Goal: Task Accomplishment & Management: Manage account settings

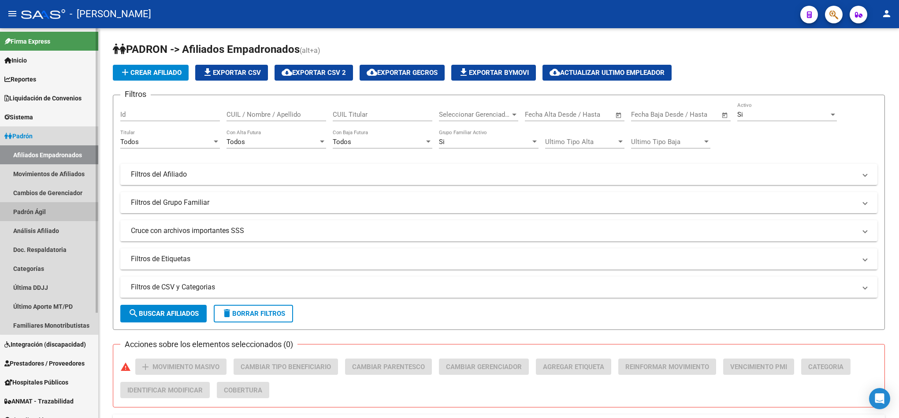
click at [52, 216] on link "Padrón Ágil" at bounding box center [49, 211] width 98 height 19
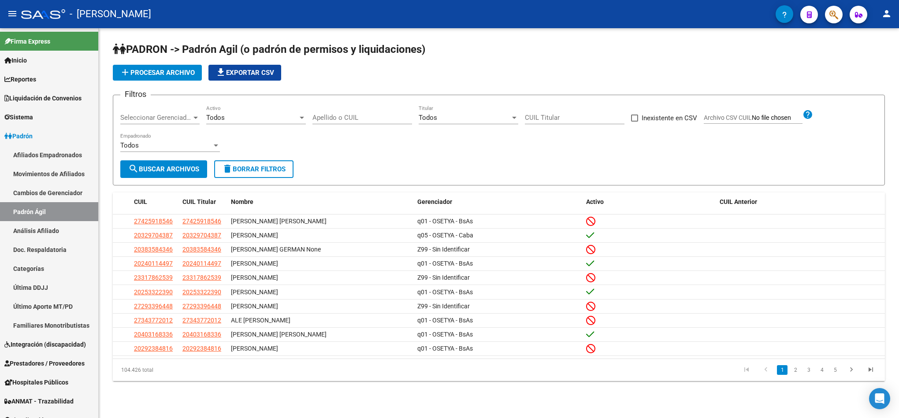
click at [162, 74] on span "add Procesar archivo" at bounding box center [157, 73] width 75 height 8
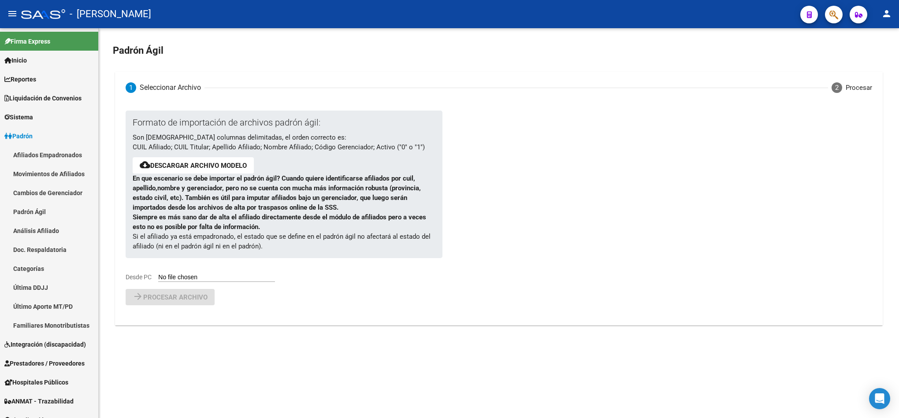
click at [188, 281] on input "Desde PC" at bounding box center [216, 278] width 117 height 8
type input "C:\fakepath\ALTAS OSETYA - 2025 10 (Medicina Privada).csv"
click at [187, 320] on span "Procesar archivo" at bounding box center [175, 320] width 64 height 8
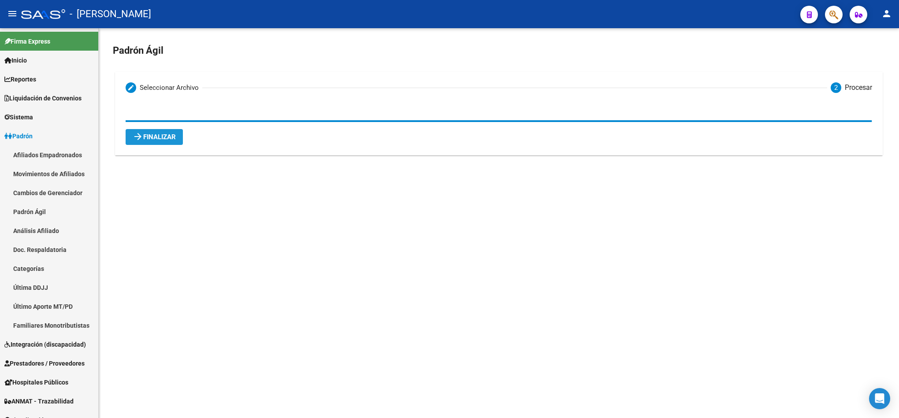
click at [176, 131] on button "arrow_forward Finalizar" at bounding box center [154, 137] width 57 height 16
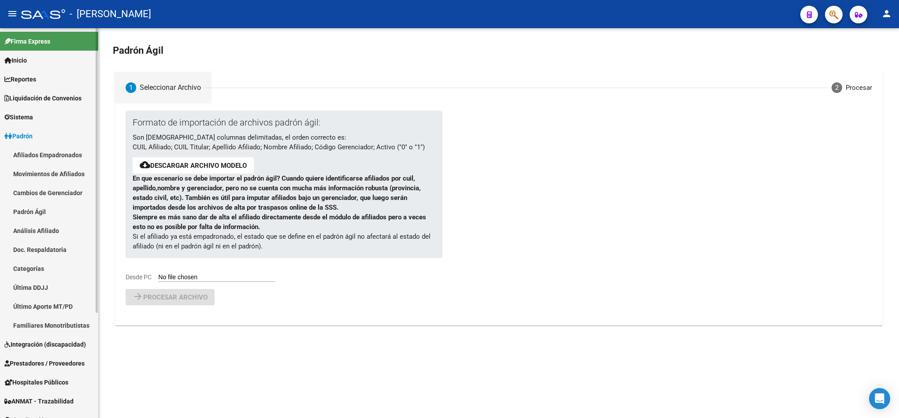
click at [66, 154] on link "Afiliados Empadronados" at bounding box center [49, 154] width 98 height 19
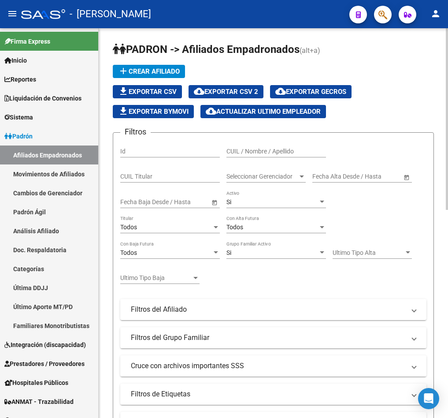
click at [378, 15] on icon "button" at bounding box center [382, 15] width 9 height 10
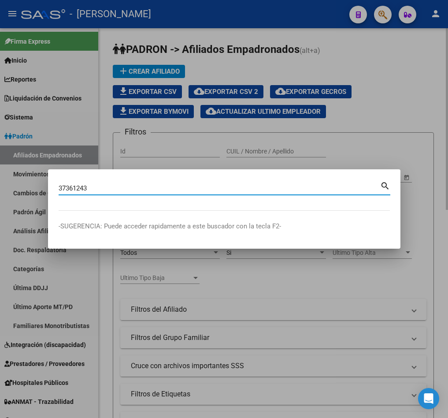
type input "37361243"
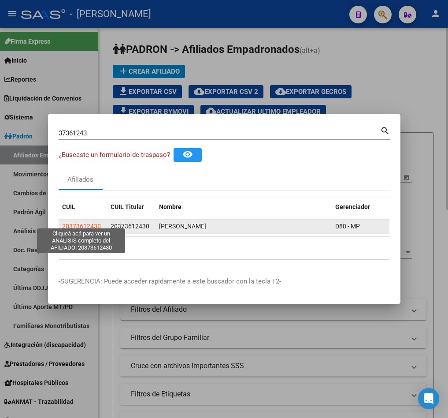
click at [93, 223] on span "20373612430" at bounding box center [81, 226] width 39 height 7
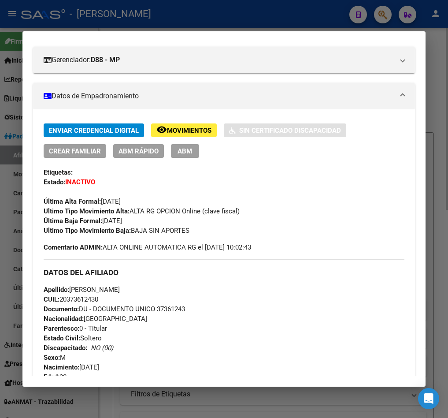
scroll to position [132, 0]
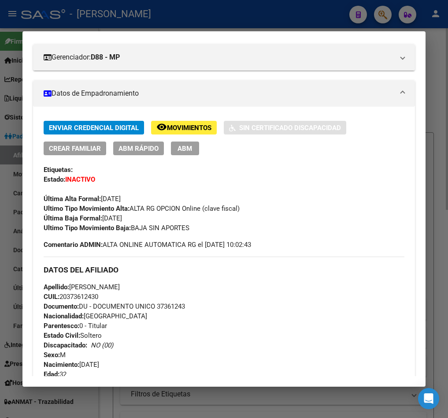
click at [204, 159] on div "Enviar Credencial Digital remove_red_eye Movimientos Sin Certificado Discapacid…" at bounding box center [224, 177] width 361 height 112
drag, startPoint x: 160, startPoint y: 135, endPoint x: 174, endPoint y: 142, distance: 16.2
click at [171, 140] on div "Enviar Credencial Digital remove_red_eye Movimientos Sin Certificado Discapacid…" at bounding box center [224, 138] width 361 height 34
click at [184, 149] on span "ABM" at bounding box center [185, 149] width 15 height 8
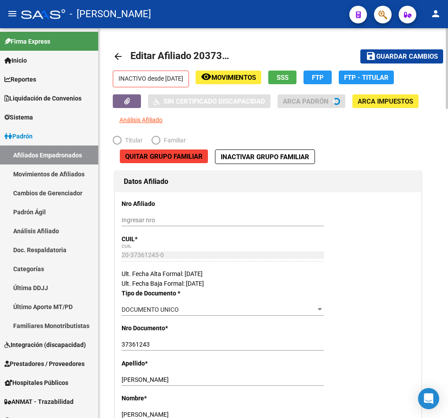
radio input "true"
type input "30-70933258-5"
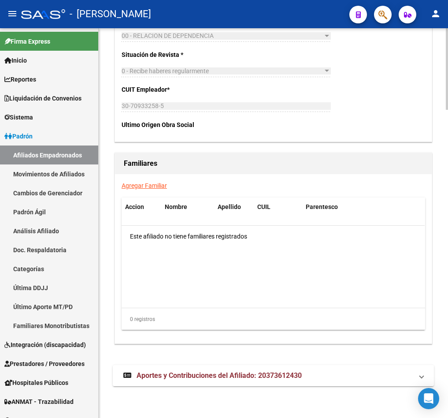
click at [217, 377] on span "Aportes y Contribuciones del Afiliado: 20373612430" at bounding box center [219, 375] width 165 height 8
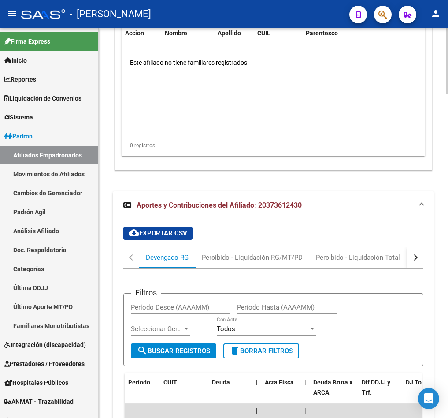
scroll to position [1627, 0]
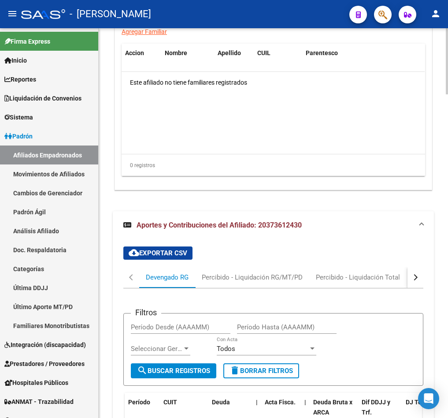
click at [419, 279] on button "button" at bounding box center [416, 277] width 16 height 21
click at [396, 277] on div "ARCA Relaciones Laborales" at bounding box center [362, 277] width 82 height 10
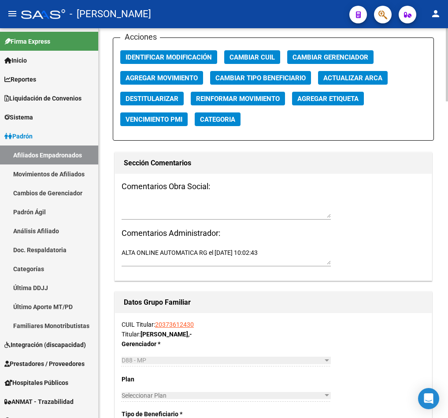
scroll to position [900, 0]
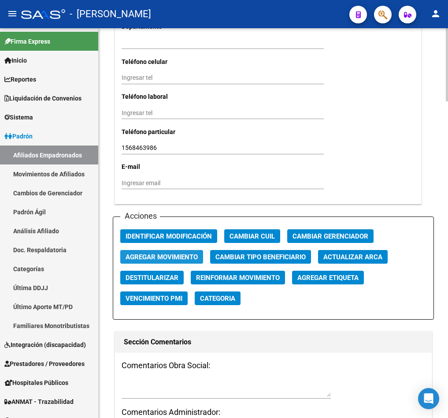
click at [173, 256] on span "Agregar Movimiento" at bounding box center [162, 257] width 72 height 8
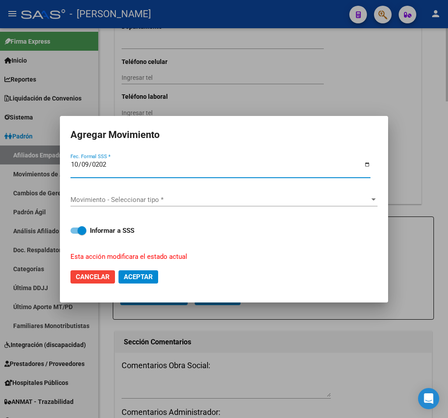
type input "[DATE]"
click at [190, 204] on div "Movimiento - Seleccionar tipo * Movimiento - Seleccionar tipo *" at bounding box center [223, 199] width 307 height 13
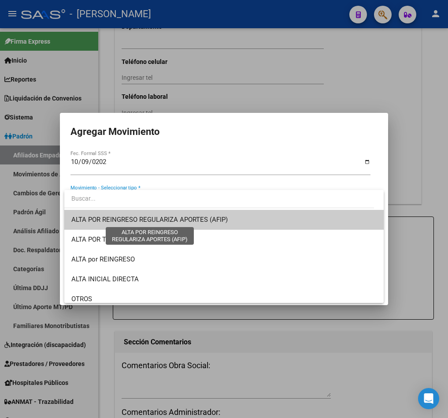
click at [187, 219] on span "ALTA POR REINGRESO REGULARIZA APORTES (AFIP)" at bounding box center [149, 219] width 156 height 8
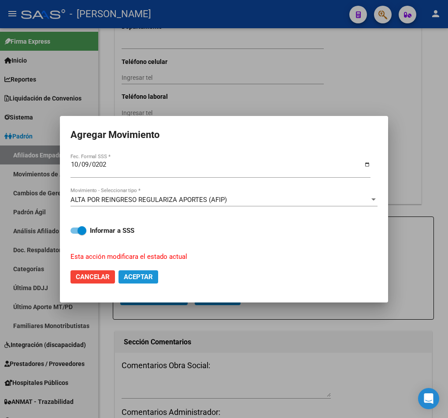
click at [154, 276] on button "Aceptar" at bounding box center [139, 276] width 40 height 13
checkbox input "false"
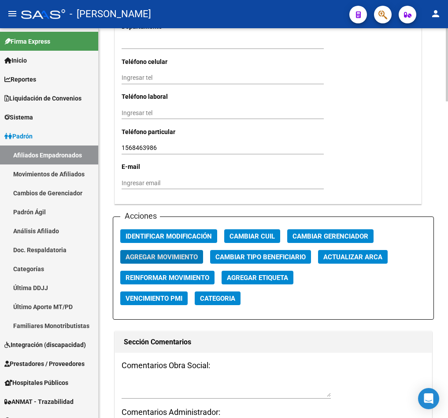
click at [193, 389] on textarea at bounding box center [226, 388] width 209 height 17
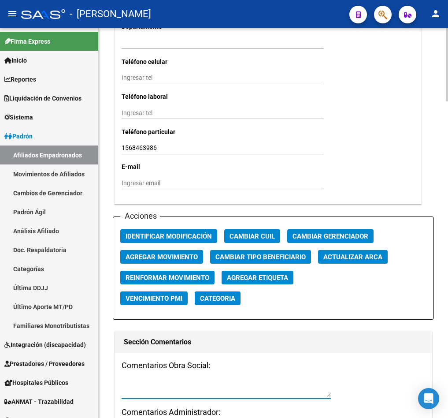
paste textarea "[DATE] 09:44"
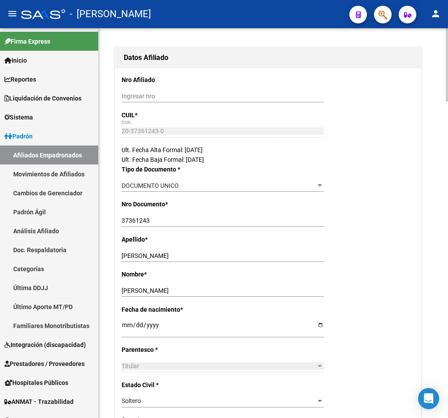
scroll to position [0, 0]
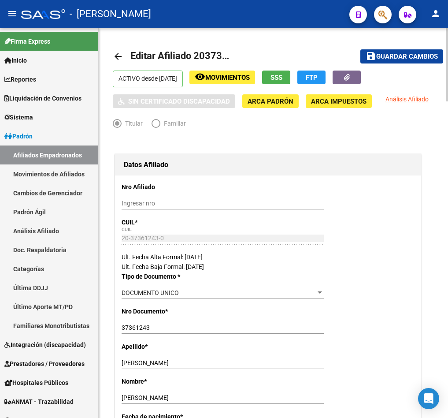
type textarea "[DATE] 09:44"
click at [397, 49] on mat-toolbar-row "save Guardar cambios" at bounding box center [390, 56] width 105 height 28
click at [397, 53] on span "Guardar cambios" at bounding box center [407, 57] width 62 height 8
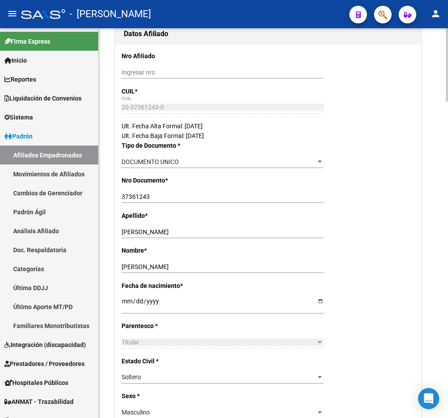
scroll to position [264, 0]
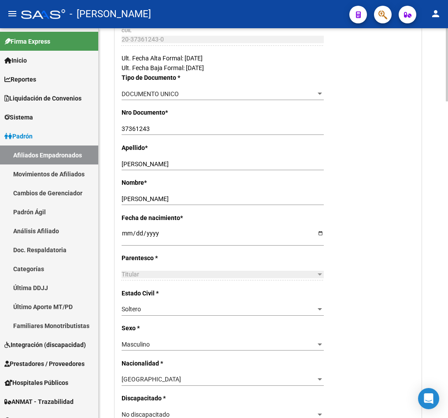
drag, startPoint x: 270, startPoint y: 148, endPoint x: 309, endPoint y: 122, distance: 47.9
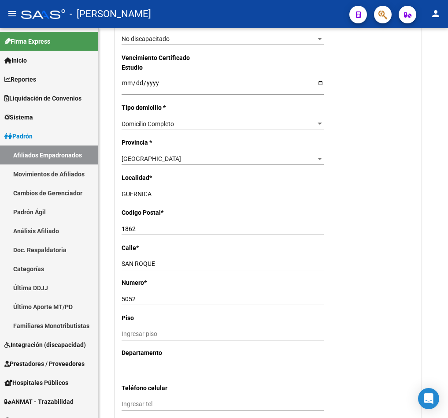
scroll to position [315, 0]
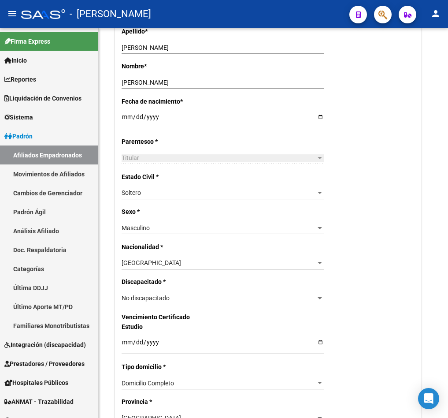
click at [383, 5] on div at bounding box center [379, 14] width 25 height 18
click at [382, 7] on span "button" at bounding box center [382, 15] width 9 height 18
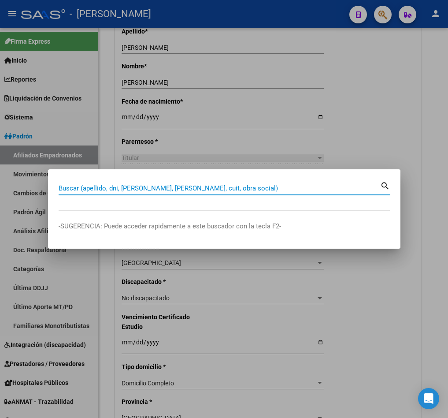
type input "0"
type input "232098051"
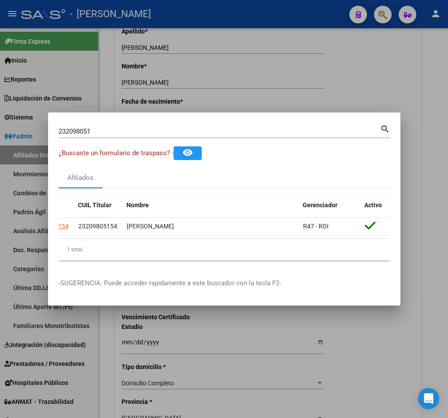
scroll to position [0, 0]
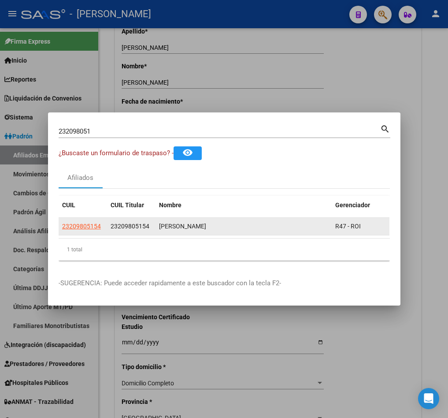
click at [82, 225] on app-link-go-to "23209805154" at bounding box center [81, 226] width 39 height 10
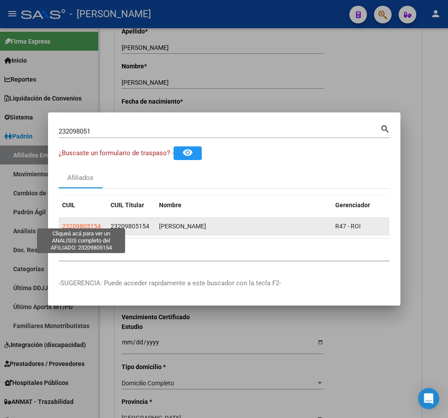
click at [89, 223] on span "23209805154" at bounding box center [81, 226] width 39 height 7
type textarea "23209805154"
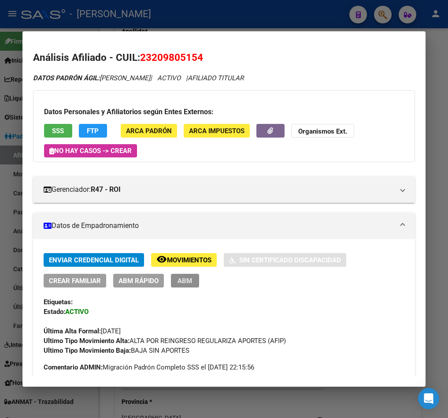
click at [190, 283] on span "ABM" at bounding box center [185, 281] width 15 height 8
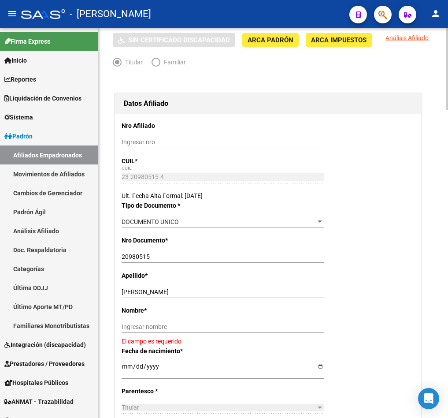
scroll to position [132, 0]
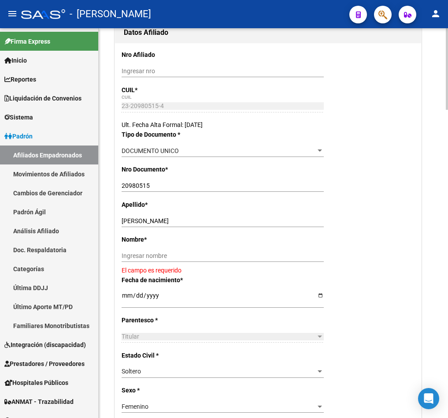
drag, startPoint x: 230, startPoint y: 215, endPoint x: 204, endPoint y: 224, distance: 27.6
click at [204, 224] on div "[PERSON_NAME] apellido" at bounding box center [223, 221] width 202 height 12
drag, startPoint x: 204, startPoint y: 224, endPoint x: 154, endPoint y: 224, distance: 50.2
click at [154, 224] on input "[PERSON_NAME]" at bounding box center [223, 220] width 202 height 7
click at [163, 223] on input "[PERSON_NAME]" at bounding box center [223, 220] width 202 height 7
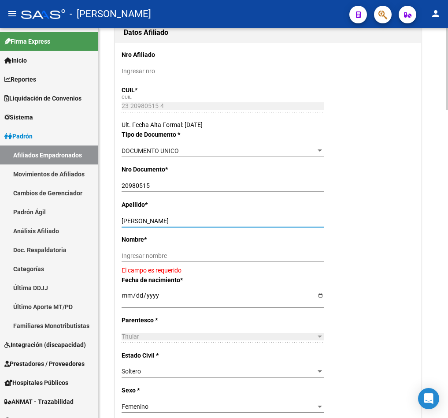
drag, startPoint x: 163, startPoint y: 223, endPoint x: 228, endPoint y: 223, distance: 64.8
click at [228, 223] on input "[PERSON_NAME]" at bounding box center [223, 220] width 202 height 7
type input "[PERSON_NAME]"
click at [188, 256] on input "Ingresar nombre" at bounding box center [223, 255] width 202 height 7
paste input "[PERSON_NAME]"
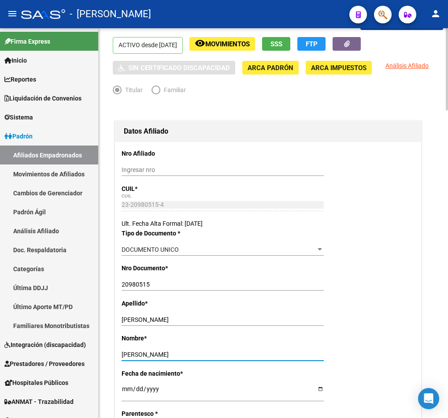
scroll to position [0, 0]
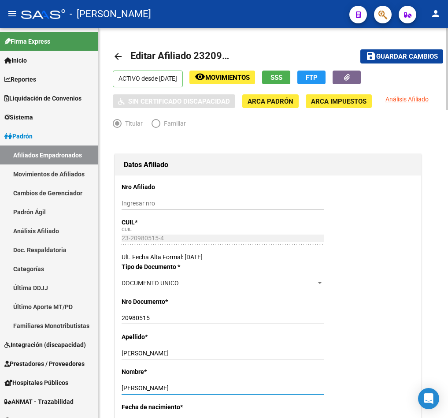
type input "[PERSON_NAME]"
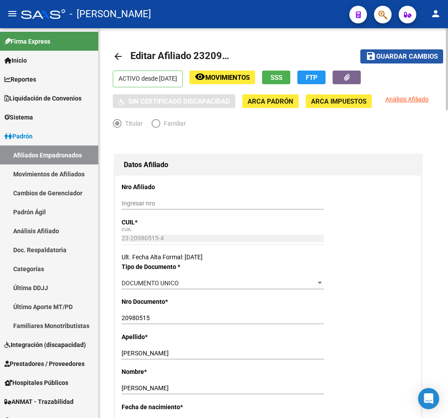
click at [416, 61] on button "save Guardar cambios" at bounding box center [401, 56] width 83 height 14
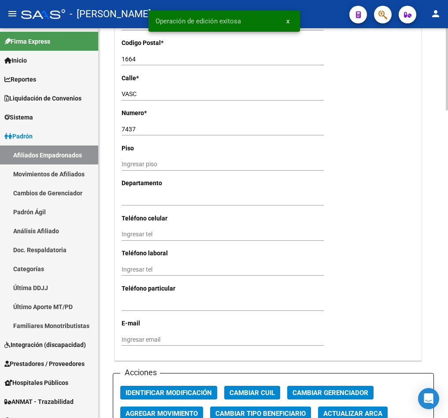
scroll to position [859, 0]
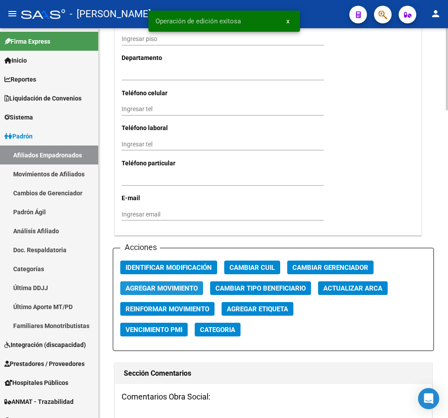
click at [193, 284] on span "Agregar Movimiento" at bounding box center [162, 288] width 72 height 8
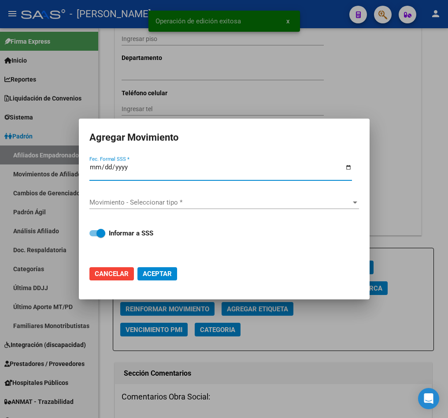
click at [361, 48] on div at bounding box center [224, 209] width 448 height 418
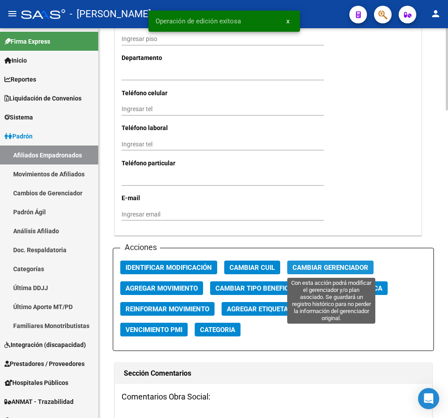
click at [319, 262] on button "Cambiar Gerenciador" at bounding box center [330, 267] width 86 height 14
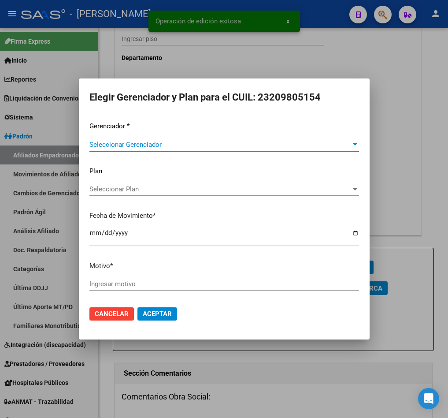
click at [129, 148] on span "Seleccionar Gerenciador" at bounding box center [220, 145] width 262 height 8
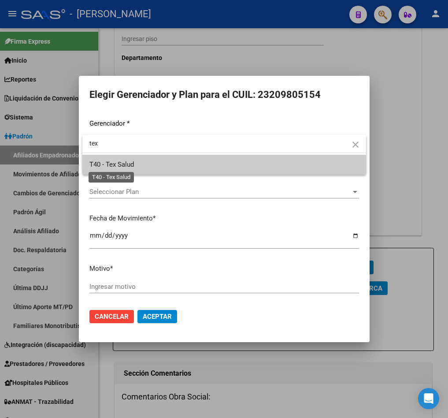
type input "tex"
click at [127, 160] on span "T40 - Tex Salud" at bounding box center [111, 164] width 45 height 8
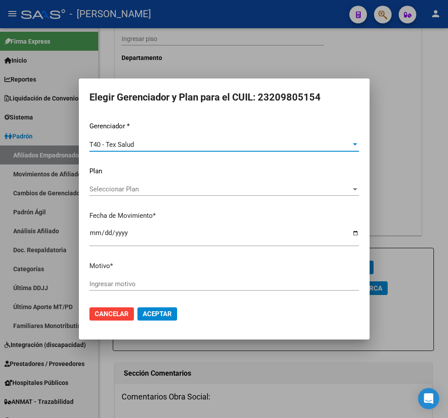
click at [137, 283] on input "Ingresar motivo" at bounding box center [224, 284] width 270 height 8
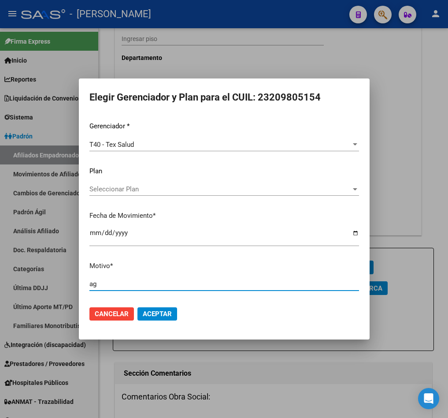
type input "a"
type input "cambio gerenciador"
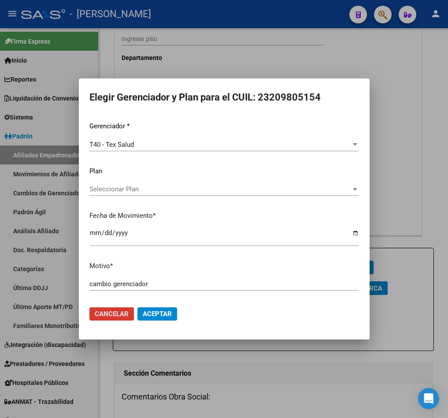
click at [137, 307] on button "Aceptar" at bounding box center [157, 313] width 40 height 13
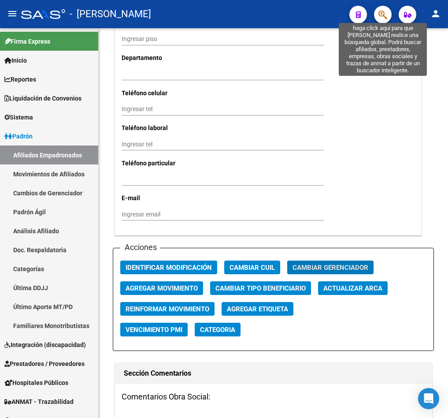
click at [385, 14] on icon "button" at bounding box center [382, 15] width 9 height 10
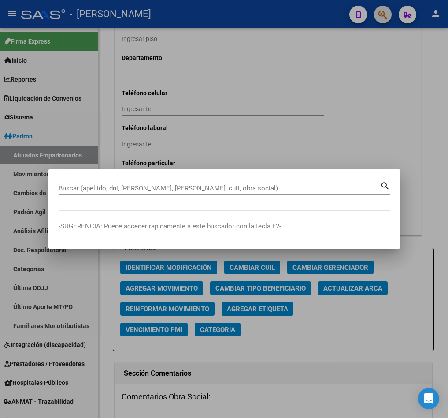
paste input "34248618"
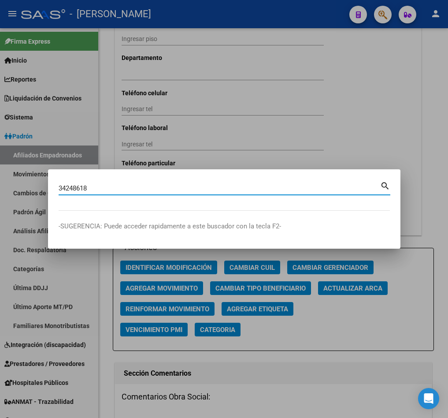
type input "34248618"
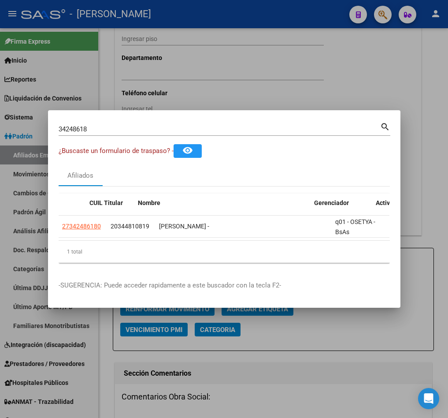
scroll to position [0, 57]
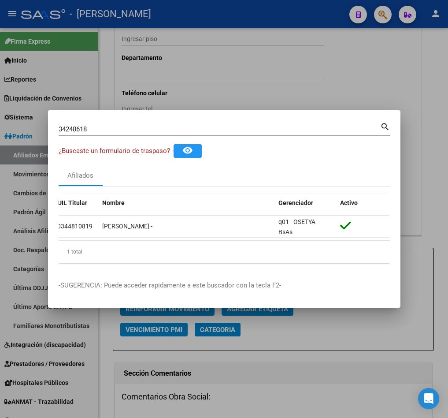
click at [87, 234] on datatable-selection "27342486180 20344810819 [PERSON_NAME] - q01 - OSETYA - BsAs" at bounding box center [167, 235] width 331 height 8
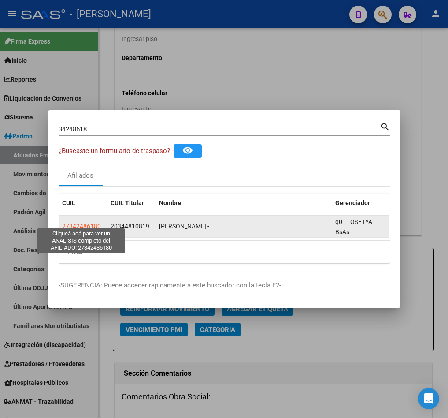
click at [89, 223] on span "27342486180" at bounding box center [81, 226] width 39 height 7
type textarea "27342486180"
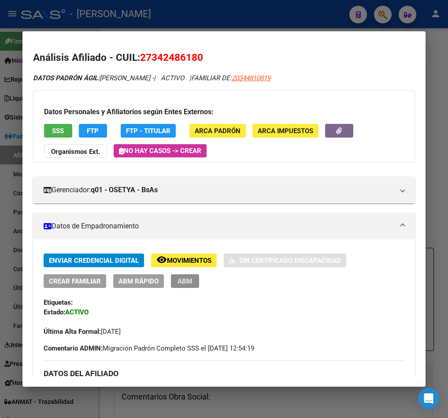
click at [184, 277] on span "ABM" at bounding box center [185, 281] width 15 height 8
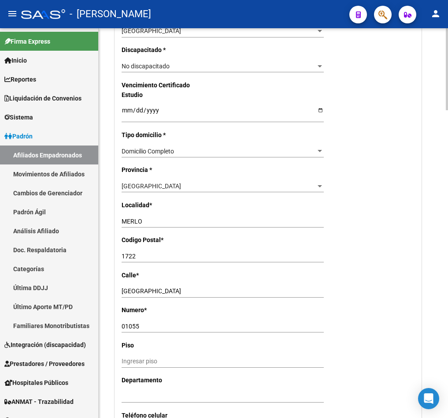
scroll to position [925, 0]
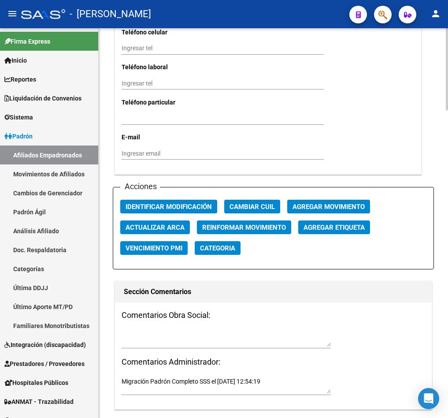
click at [304, 211] on span "Agregar Movimiento" at bounding box center [329, 207] width 72 height 8
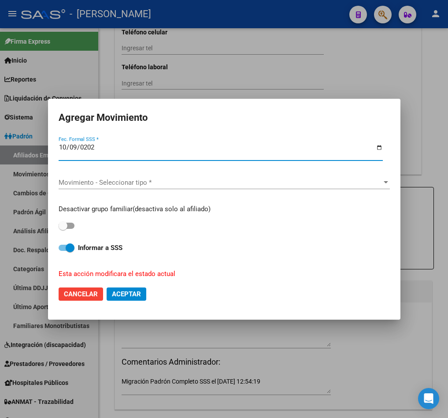
type input "[DATE]"
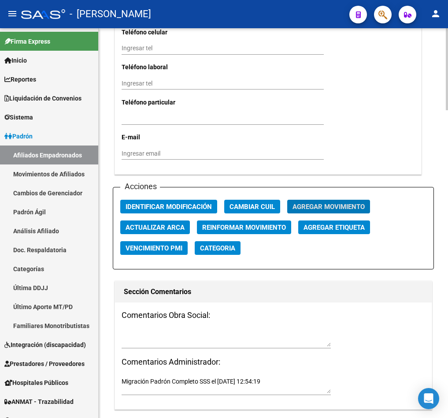
click at [306, 211] on span "Agregar Movimiento" at bounding box center [329, 207] width 72 height 8
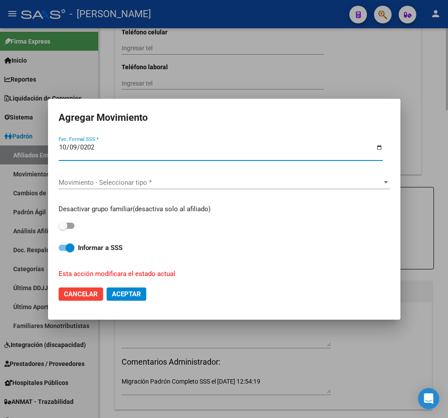
type input "[DATE]"
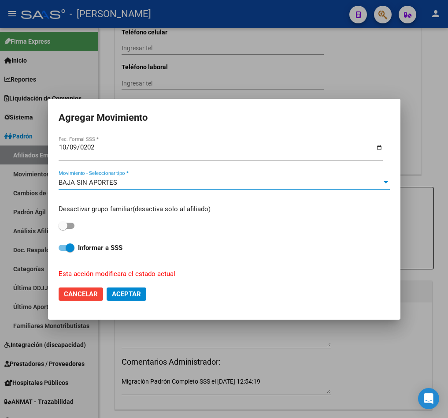
click at [291, 171] on div "BAJA SIN APORTES Movimiento - Seleccionar tipo *" at bounding box center [224, 183] width 331 height 29
click at [275, 182] on div "BAJA SIN APORTES" at bounding box center [220, 182] width 323 height 8
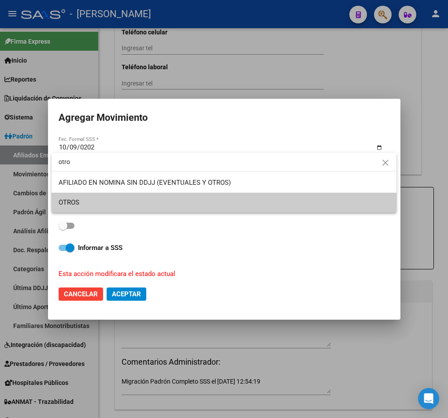
type input "otro"
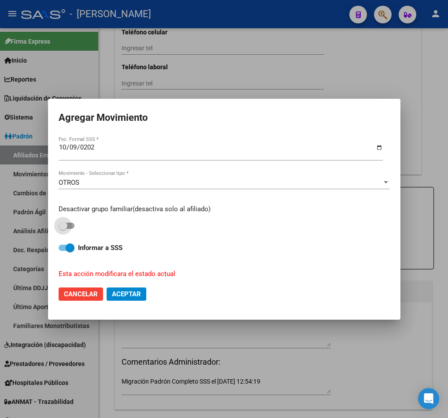
click at [63, 229] on input "checkbox" at bounding box center [63, 229] width 0 height 0
checkbox input "true"
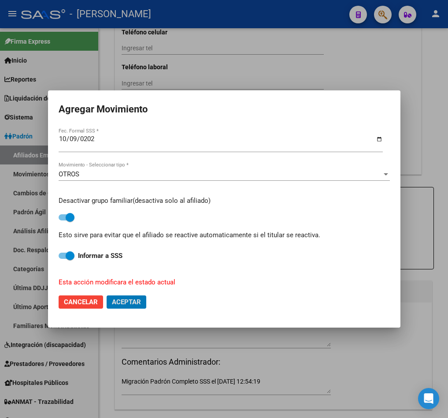
click at [107, 295] on button "Aceptar" at bounding box center [127, 301] width 40 height 13
checkbox input "false"
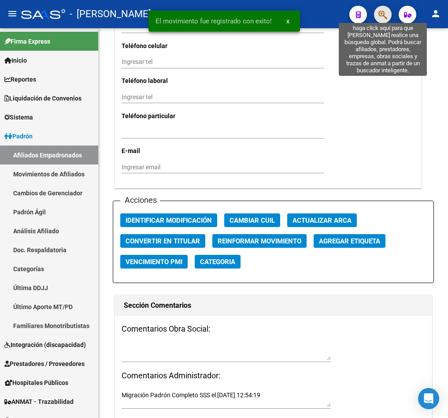
click at [382, 19] on icon "button" at bounding box center [382, 15] width 9 height 10
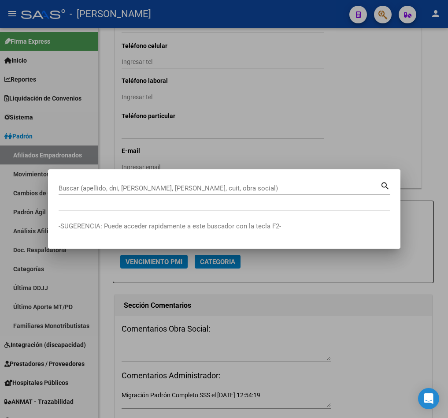
paste input "29962803"
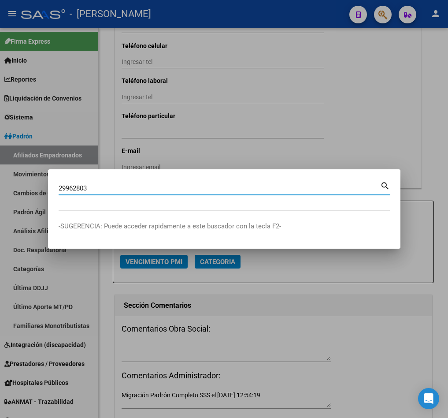
type input "29962803"
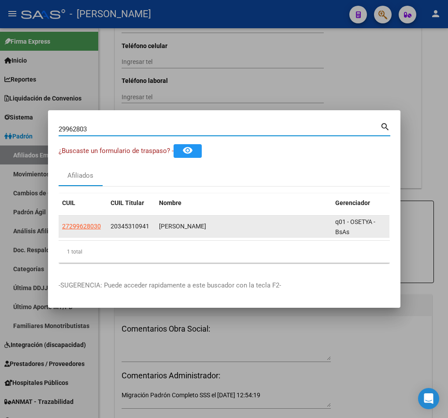
click at [83, 223] on span "27299628030" at bounding box center [81, 226] width 39 height 7
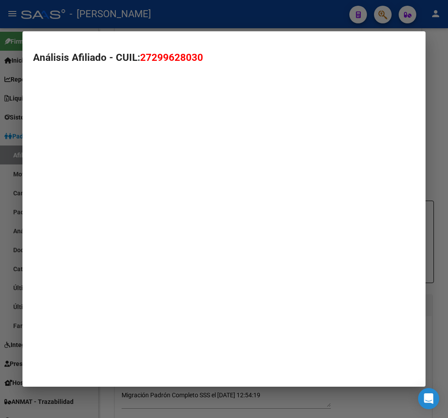
type textarea "27299628030"
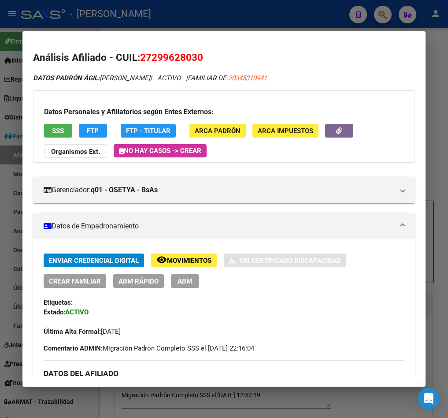
click at [194, 281] on button "ABM" at bounding box center [185, 281] width 28 height 14
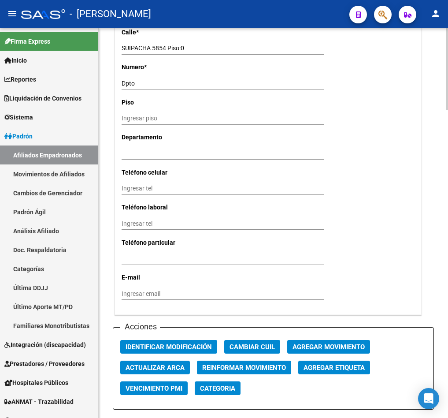
scroll to position [793, 0]
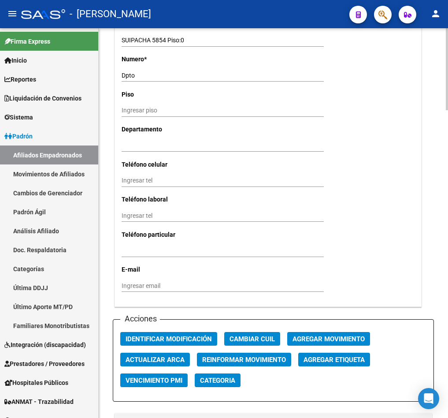
click at [330, 343] on span "Agregar Movimiento" at bounding box center [329, 339] width 72 height 8
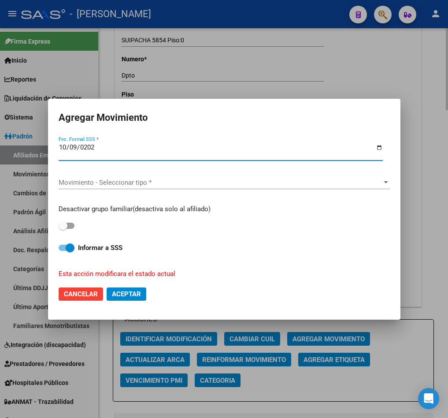
type input "[DATE]"
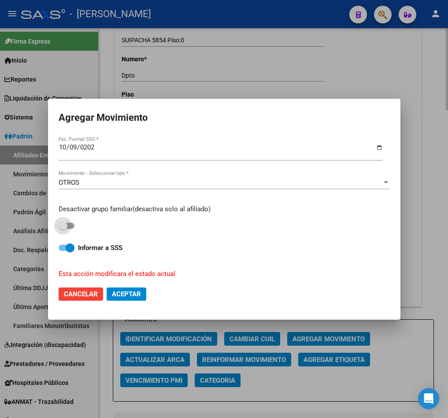
click at [63, 229] on input "checkbox" at bounding box center [63, 229] width 0 height 0
checkbox input "true"
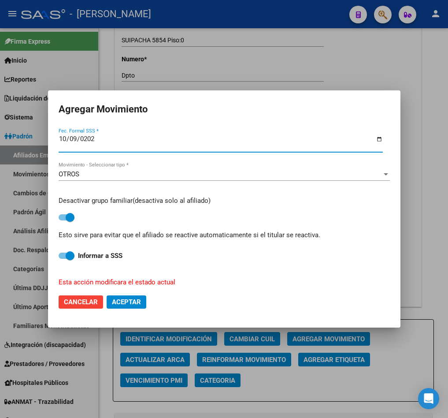
click at [141, 303] on button "Aceptar" at bounding box center [127, 301] width 40 height 13
checkbox input "false"
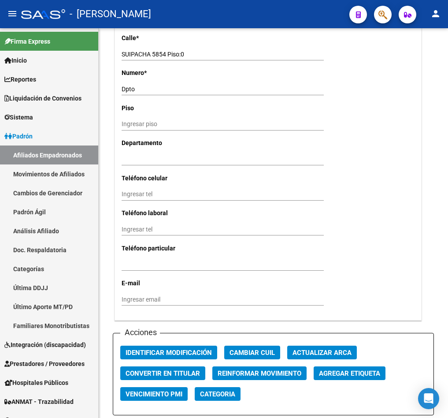
click at [380, 19] on icon "button" at bounding box center [382, 15] width 9 height 10
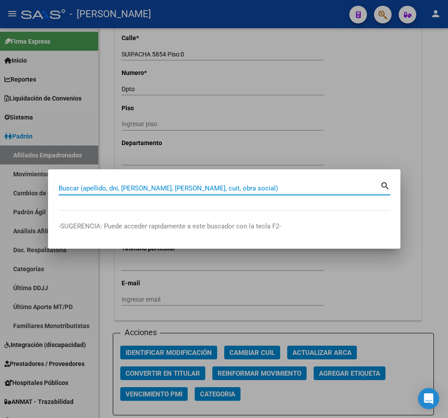
paste input "35860425"
type input "35860425"
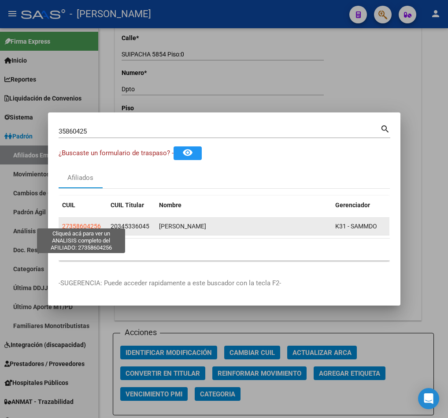
click at [90, 223] on span "27358604256" at bounding box center [81, 226] width 39 height 7
type textarea "27358604256"
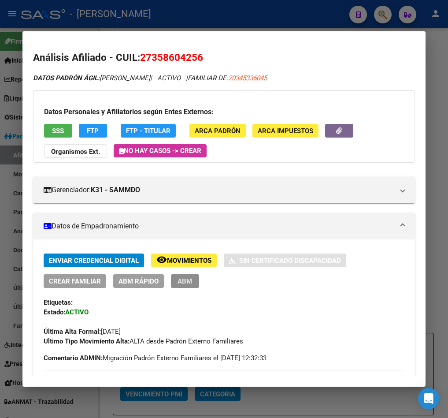
click at [185, 279] on span "ABM" at bounding box center [185, 281] width 15 height 8
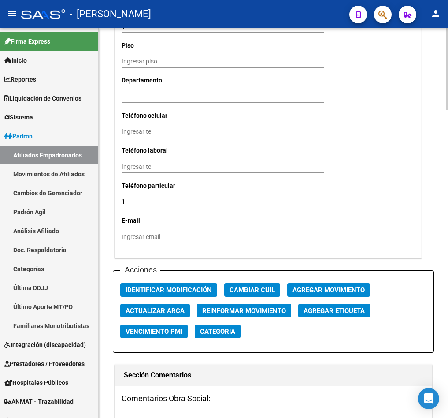
scroll to position [859, 0]
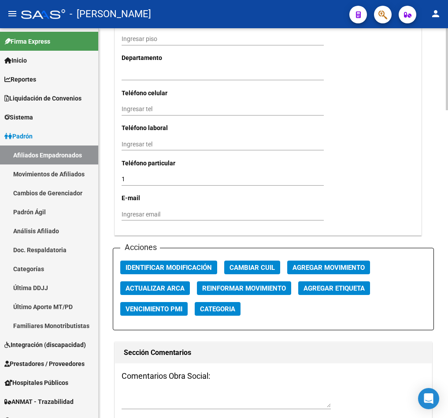
click at [333, 271] on span "Agregar Movimiento" at bounding box center [329, 267] width 72 height 8
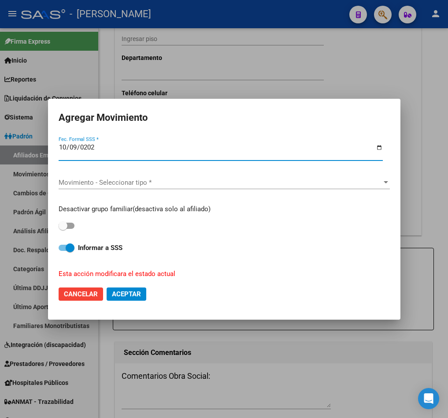
type input "[DATE]"
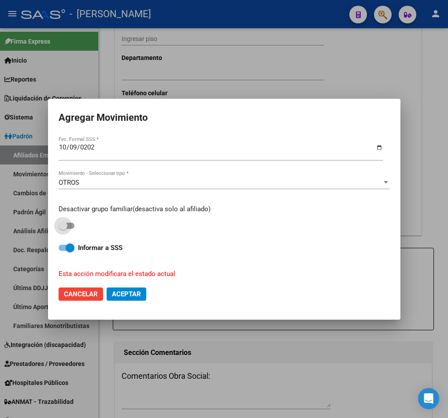
click at [63, 229] on input "checkbox" at bounding box center [63, 229] width 0 height 0
checkbox input "true"
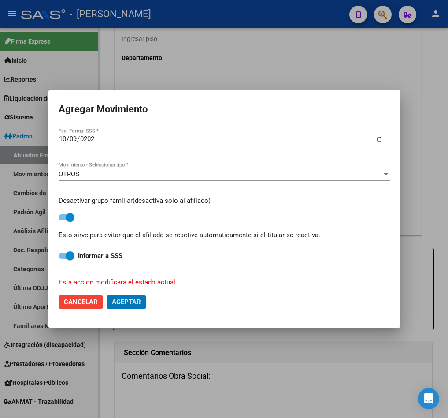
click at [107, 295] on button "Aceptar" at bounding box center [127, 301] width 40 height 13
checkbox input "false"
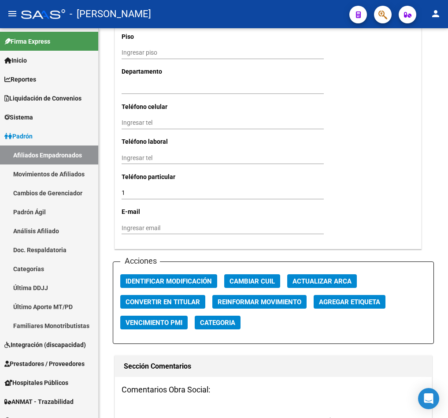
click at [376, 12] on button "button" at bounding box center [383, 15] width 18 height 18
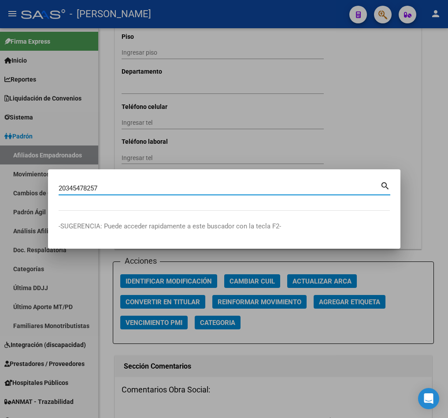
type input "20345478257"
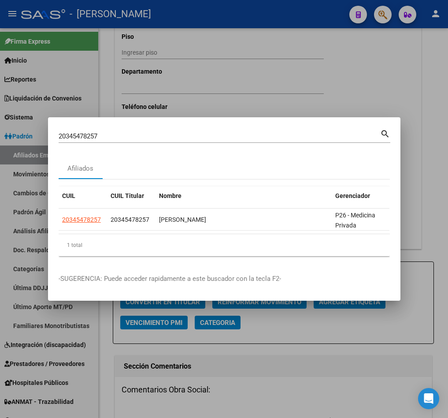
drag, startPoint x: 81, startPoint y: 215, endPoint x: 87, endPoint y: 226, distance: 12.5
click at [87, 226] on datatable-selection "20345478257 20345478257 [PERSON_NAME] P26 - Medicina Privada" at bounding box center [224, 228] width 331 height 8
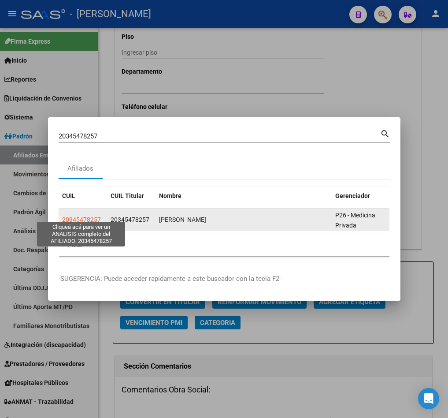
click at [88, 216] on span "20345478257" at bounding box center [81, 219] width 39 height 7
copy div "478257 20345478257 [PERSON_NAME] P26 - Medicina Privada"
type textarea "20345478257"
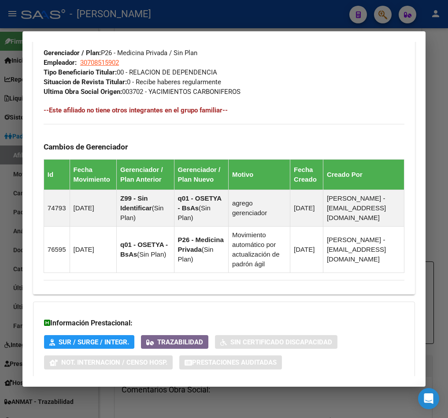
scroll to position [617, 0]
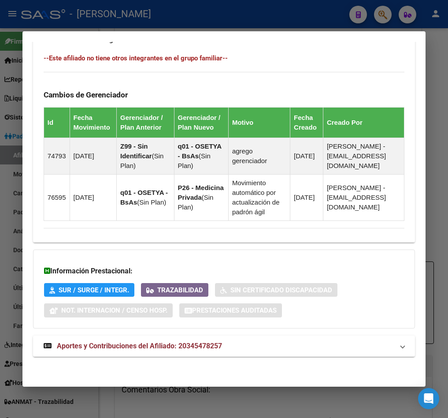
click at [14, 107] on div at bounding box center [224, 209] width 448 height 418
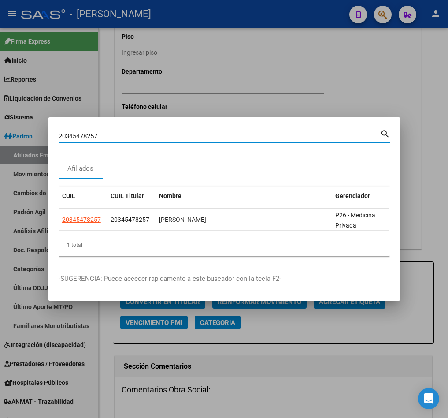
click at [154, 132] on input "20345478257" at bounding box center [220, 136] width 322 height 8
paste input "580906"
type input "20345580906"
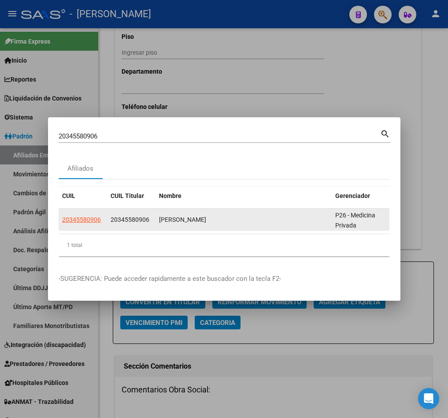
click at [87, 208] on datatable-body-cell "20345580906" at bounding box center [83, 219] width 48 height 22
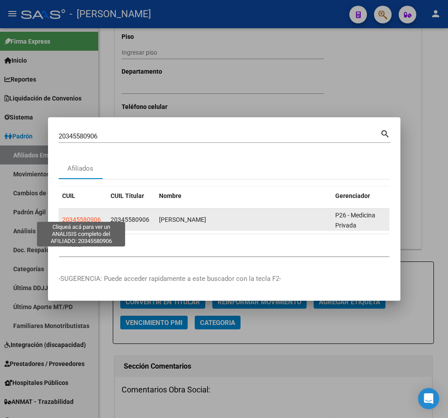
click at [98, 216] on span "20345580906" at bounding box center [81, 219] width 39 height 7
copy span "20345580906"
type textarea "20345580906"
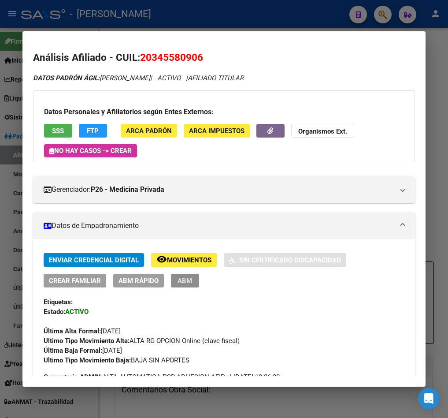
click at [192, 281] on span "ABM" at bounding box center [185, 281] width 15 height 8
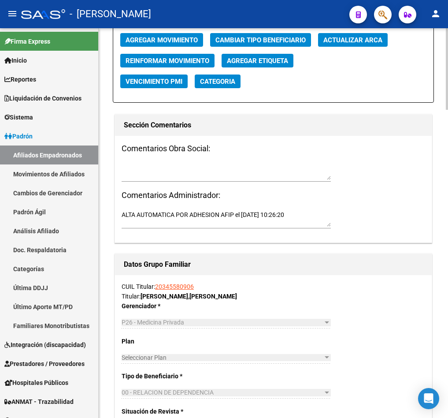
scroll to position [1041, 0]
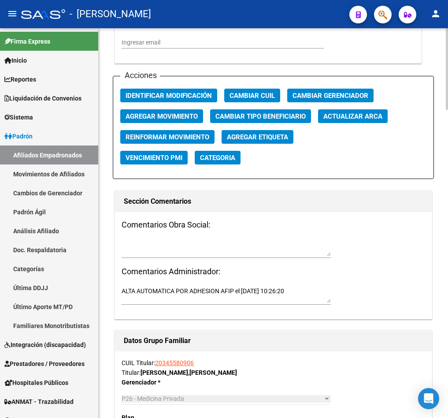
click at [186, 112] on span "Agregar Movimiento" at bounding box center [162, 116] width 72 height 8
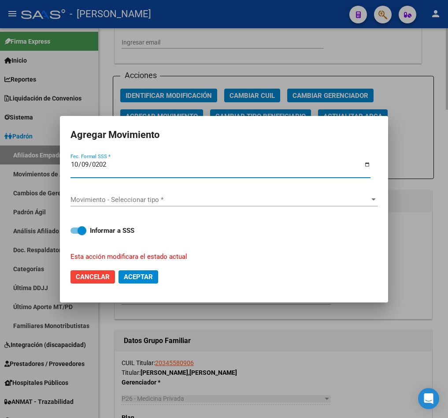
type input "[DATE]"
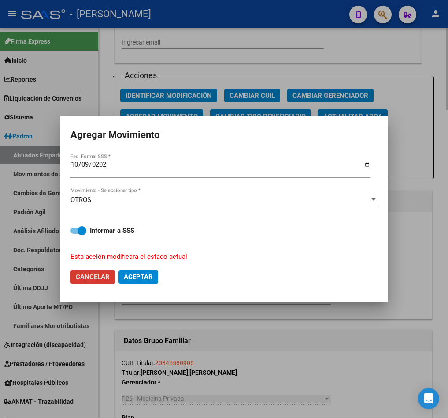
click at [70, 270] on button "Cancelar" at bounding box center [92, 276] width 45 height 13
checkbox input "false"
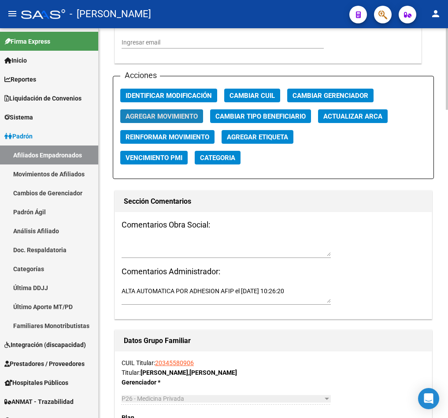
click at [192, 115] on span "Agregar Movimiento" at bounding box center [162, 116] width 72 height 8
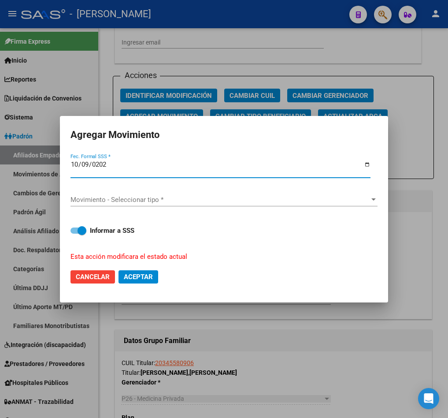
type input "[DATE]"
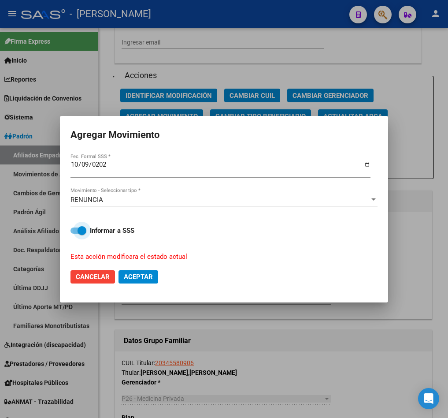
click at [133, 198] on div "RENUNCIA Movimiento - Seleccionar tipo *" at bounding box center [223, 199] width 307 height 13
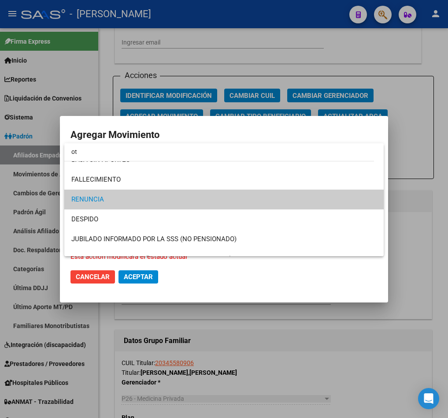
scroll to position [0, 0]
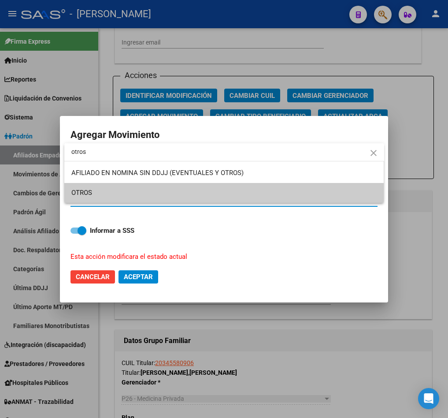
type input "otros"
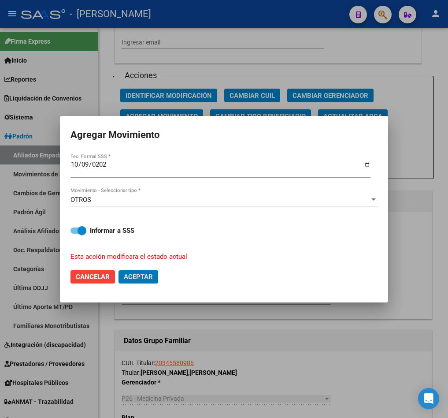
click at [119, 270] on button "Aceptar" at bounding box center [139, 276] width 40 height 13
checkbox input "false"
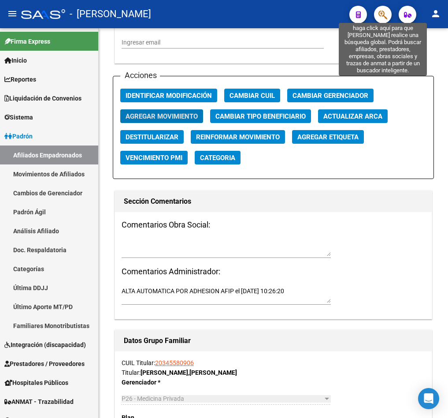
click at [381, 11] on icon "button" at bounding box center [382, 15] width 9 height 10
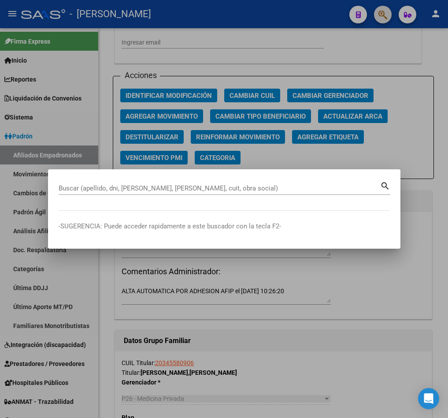
paste input "20345682709"
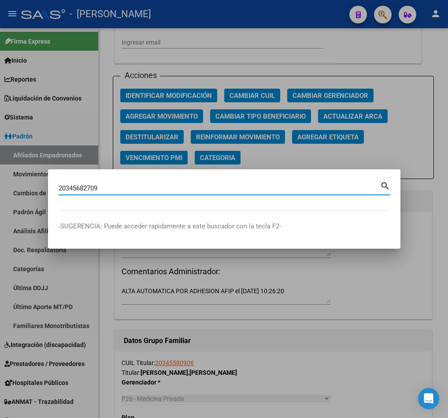
type input "20345682709"
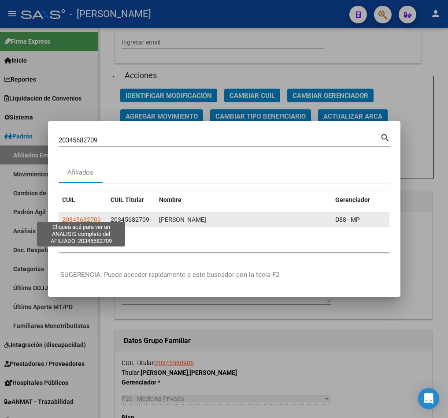
click at [87, 216] on span "20345682709" at bounding box center [81, 219] width 39 height 7
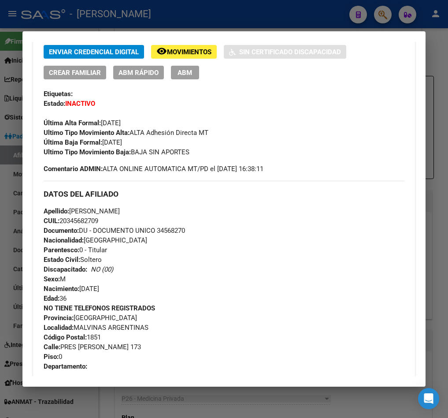
scroll to position [463, 0]
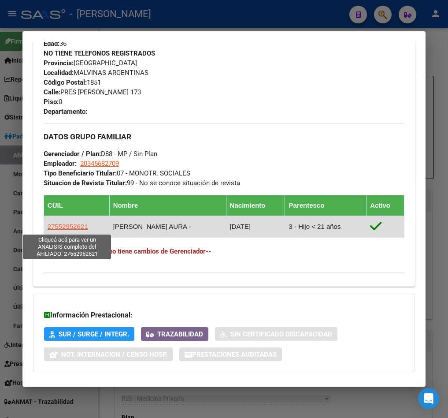
click at [80, 227] on span "27552952621" at bounding box center [68, 226] width 41 height 7
type textarea "27552952621"
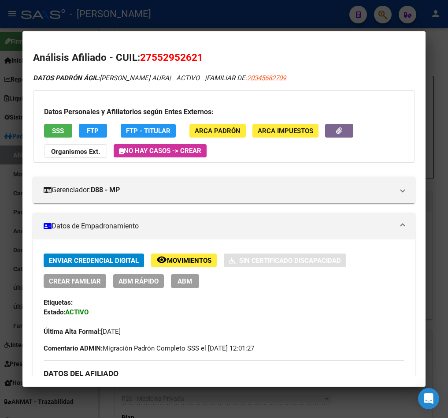
click at [193, 278] on button "ABM" at bounding box center [185, 281] width 28 height 14
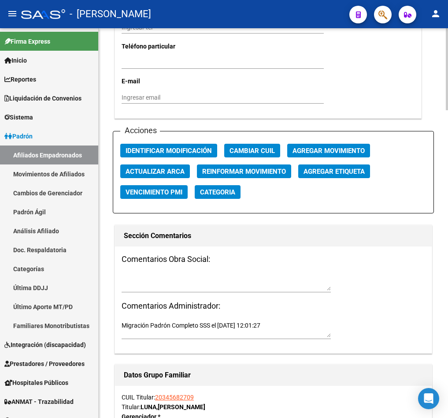
scroll to position [991, 0]
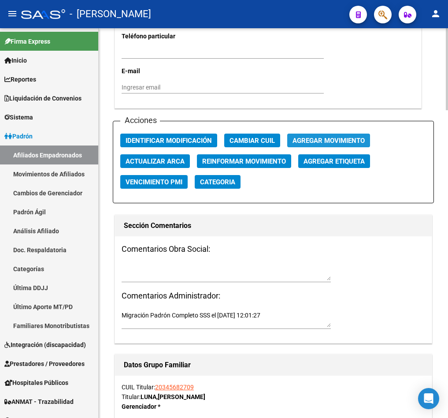
click at [308, 147] on button "Agregar Movimiento" at bounding box center [328, 141] width 83 height 14
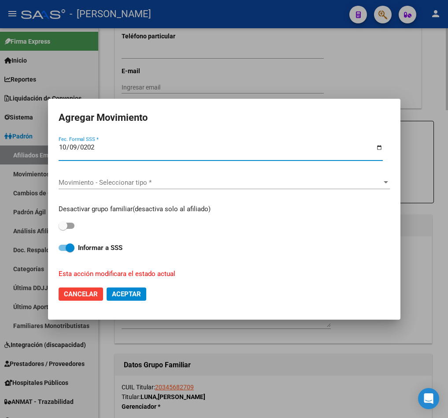
type input "[DATE]"
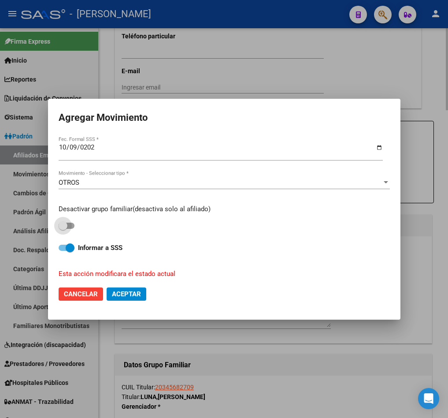
click at [63, 229] on input "checkbox" at bounding box center [63, 229] width 0 height 0
checkbox input "true"
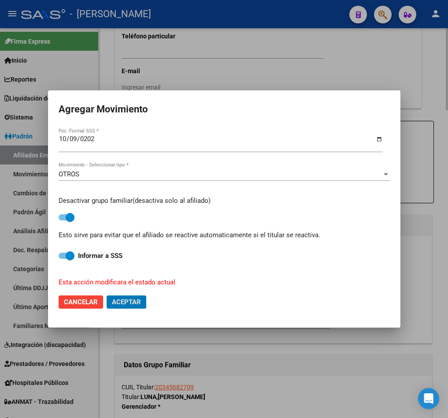
click at [107, 295] on button "Aceptar" at bounding box center [127, 301] width 40 height 13
checkbox input "false"
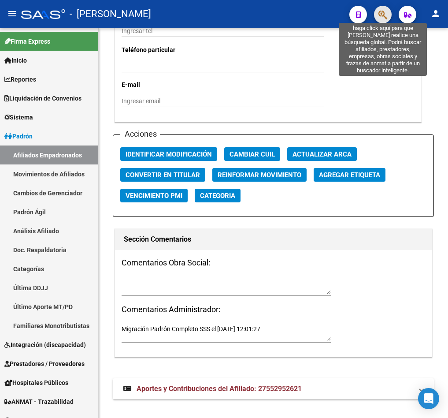
click at [378, 19] on icon "button" at bounding box center [382, 15] width 9 height 10
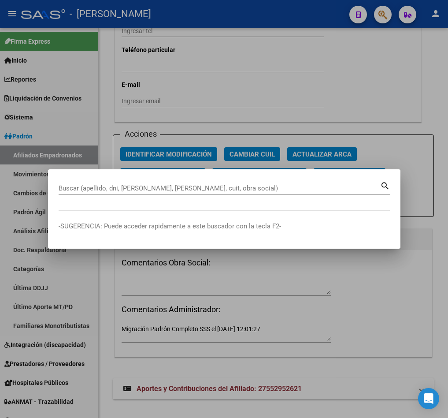
paste input "20346190443"
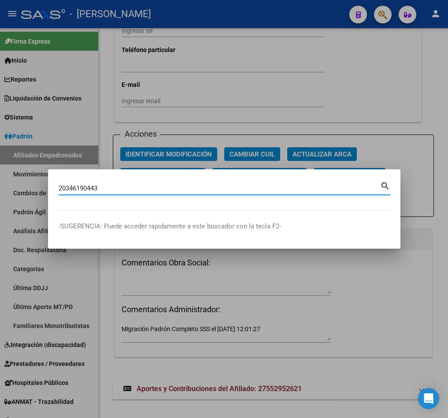
type input "20346190443"
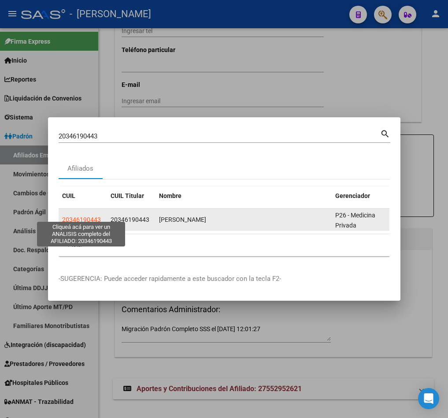
click at [85, 216] on span "20346190443" at bounding box center [81, 219] width 39 height 7
type textarea "20346190443"
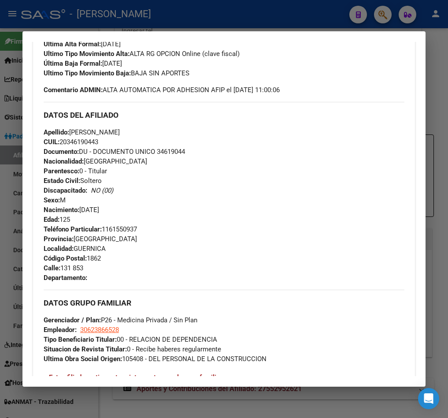
scroll to position [22, 0]
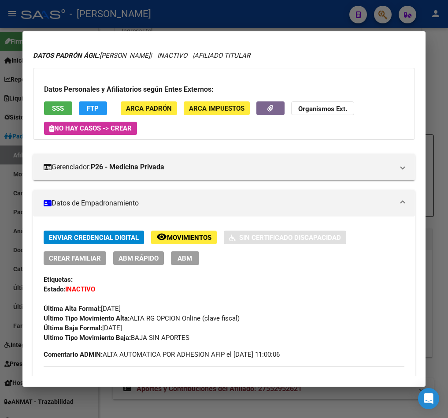
click at [176, 258] on button "ABM" at bounding box center [185, 258] width 28 height 14
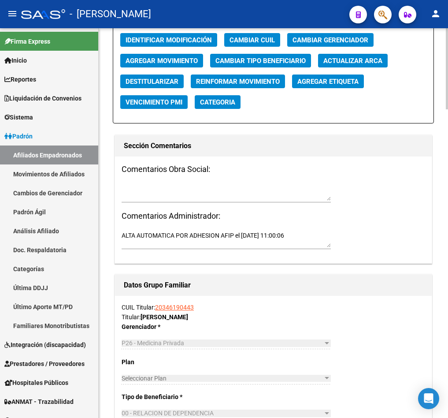
scroll to position [1041, 0]
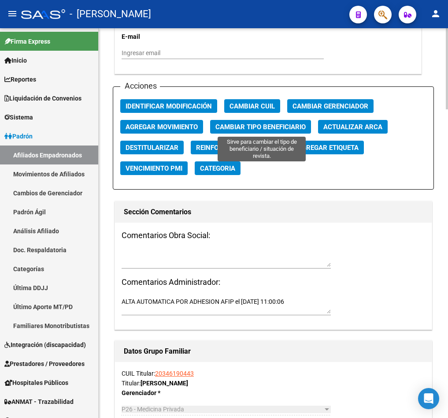
click at [295, 120] on button "Cambiar Tipo Beneficiario" at bounding box center [260, 127] width 101 height 14
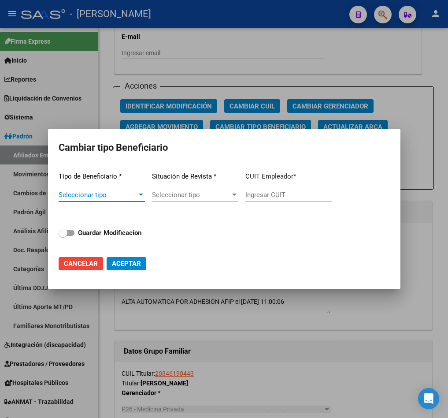
click at [110, 198] on span "Seleccionar tipo" at bounding box center [98, 195] width 78 height 8
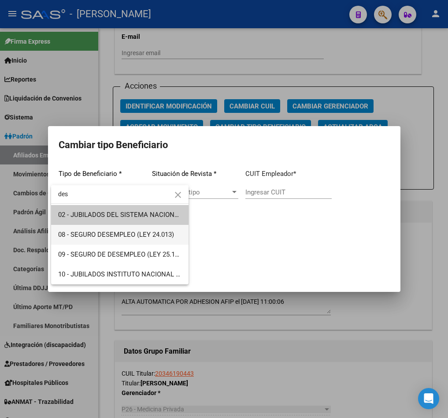
type input "des"
click at [103, 225] on span "08 - SEGURO DESEMPLEO (LEY 24.013)" at bounding box center [119, 235] width 123 height 20
type input "33-63761744-9"
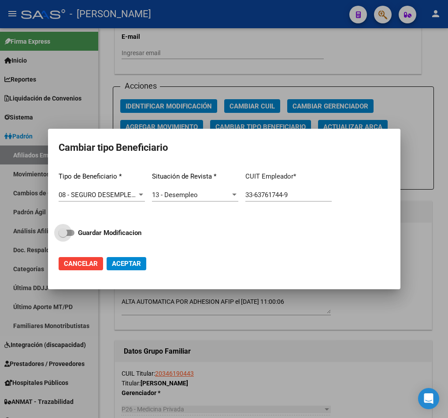
click at [88, 237] on span "Guardar Modificacion" at bounding box center [109, 232] width 63 height 11
click at [63, 236] on input "Guardar Modificacion" at bounding box center [63, 236] width 0 height 0
checkbox input "true"
click at [119, 257] on button "Aceptar" at bounding box center [127, 263] width 40 height 13
type input "33-63761744-9"
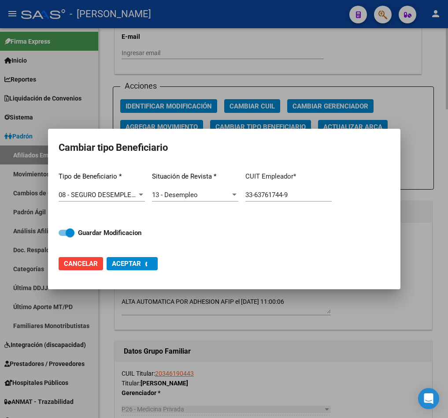
checkbox input "false"
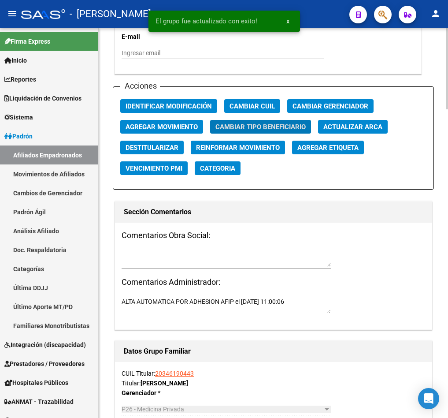
click at [172, 123] on span "Agregar Movimiento" at bounding box center [162, 127] width 72 height 8
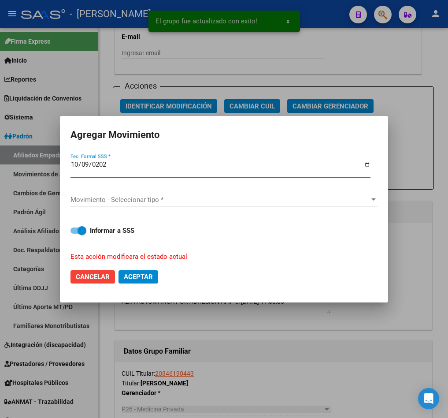
type input "[DATE]"
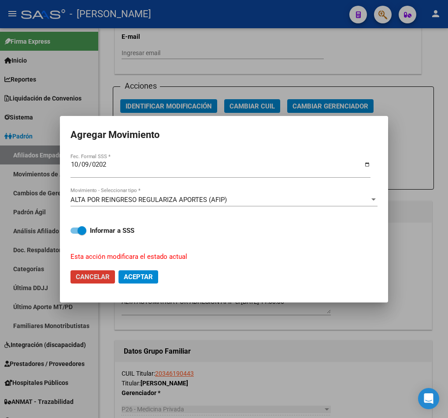
click at [119, 270] on button "Aceptar" at bounding box center [139, 276] width 40 height 13
checkbox input "false"
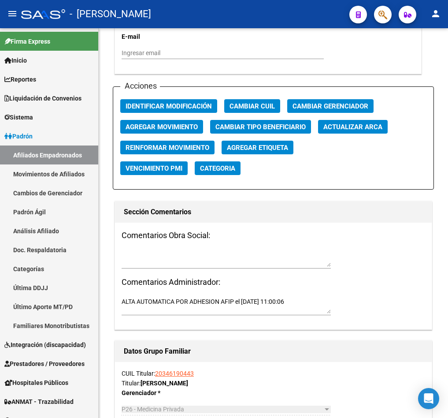
click at [386, 9] on span "button" at bounding box center [382, 15] width 9 height 18
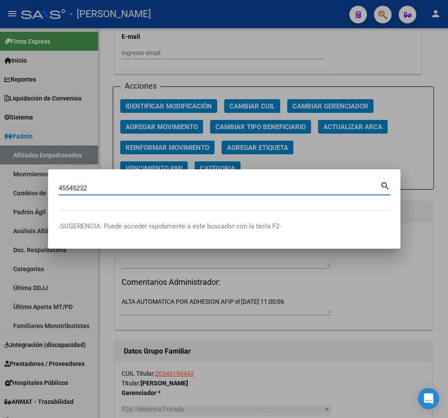
type input "45545232"
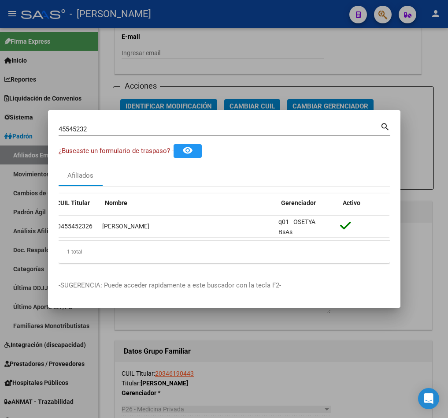
scroll to position [0, 0]
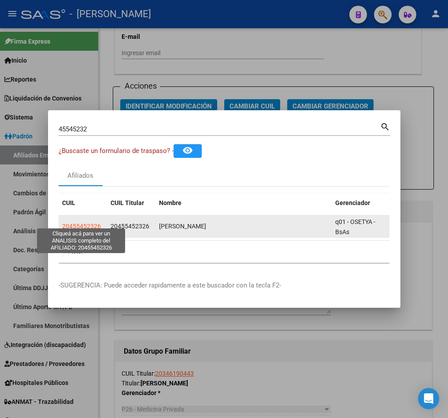
click at [83, 223] on span "20455452326" at bounding box center [81, 226] width 39 height 7
type textarea "20455452326"
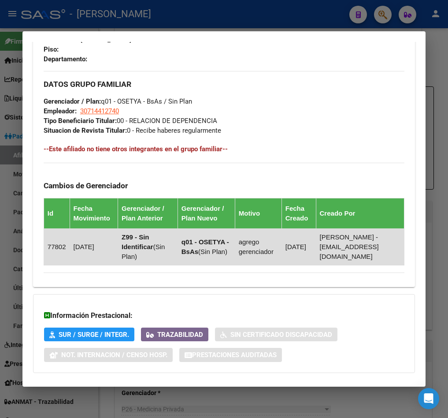
scroll to position [542, 0]
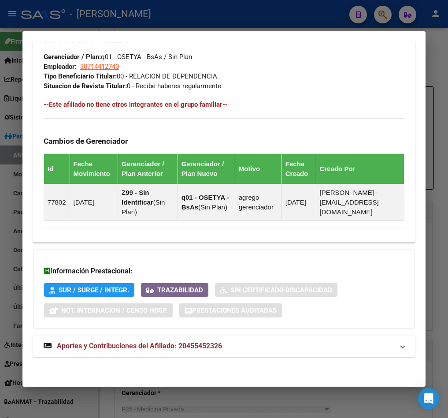
click at [184, 348] on span "Aportes y Contribuciones del Afiliado: 20455452326" at bounding box center [139, 345] width 165 height 8
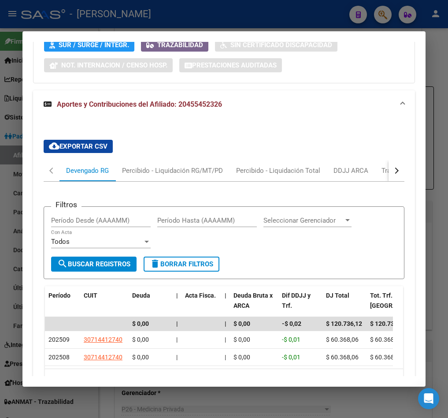
scroll to position [848, 0]
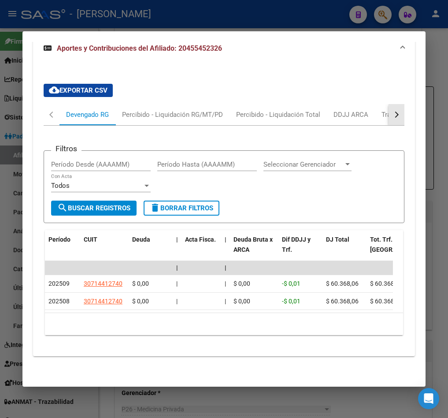
click at [389, 110] on button "button" at bounding box center [397, 114] width 16 height 21
click at [352, 110] on div "ARCA Relaciones Laborales" at bounding box center [334, 115] width 82 height 10
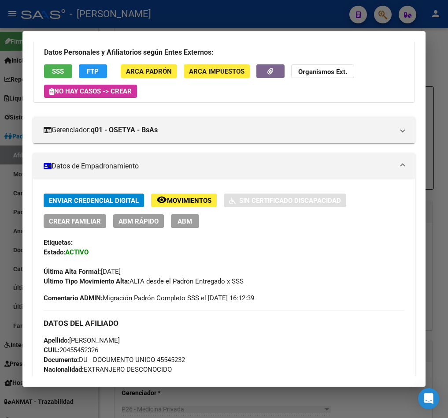
scroll to position [0, 0]
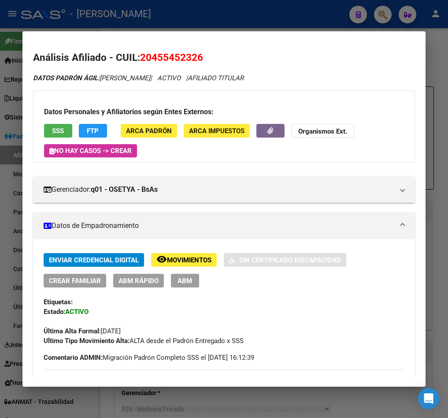
click at [163, 63] on span "20455452326" at bounding box center [171, 57] width 63 height 11
copy span "20455452326"
click at [9, 85] on div at bounding box center [224, 209] width 448 height 418
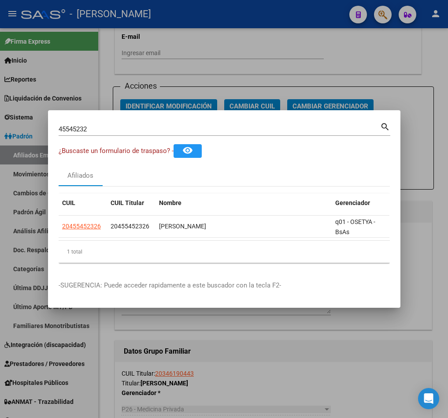
click at [105, 129] on div "45545232 Buscar (apellido, dni, cuil, [PERSON_NAME], cuit, obra social)" at bounding box center [220, 128] width 322 height 13
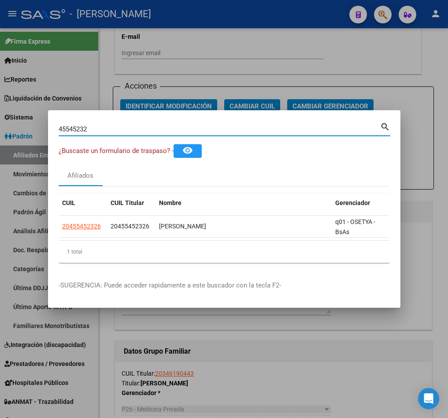
click at [108, 126] on input "45545232" at bounding box center [220, 129] width 322 height 8
paste input "50.803.947"
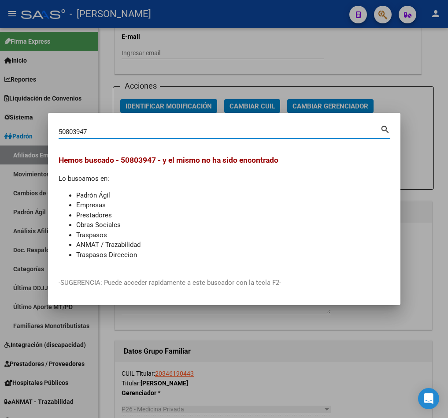
type input "50803947"
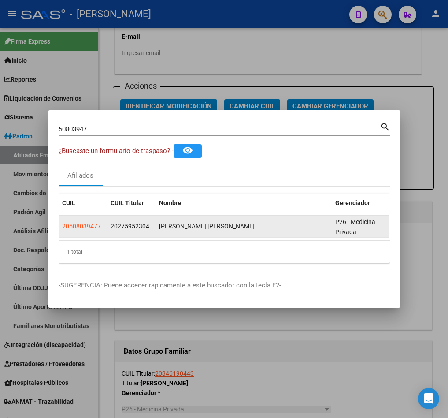
click at [124, 223] on span "20275952304" at bounding box center [130, 226] width 39 height 7
copy span "20275952304"
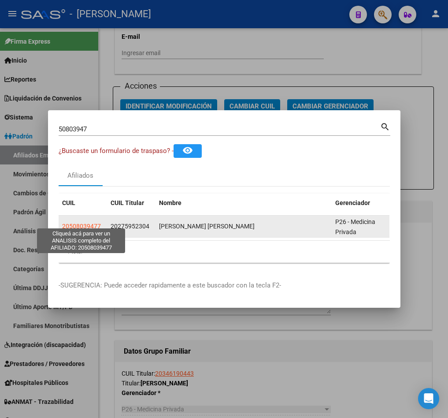
drag, startPoint x: 101, startPoint y: 223, endPoint x: 63, endPoint y: 220, distance: 37.5
click at [63, 221] on div "20508039477" at bounding box center [82, 226] width 41 height 10
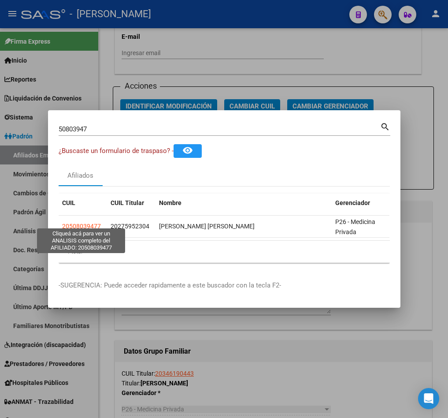
copy span "20508039477"
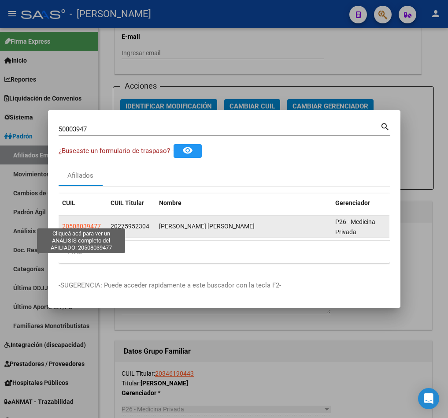
click at [92, 223] on span "20508039477" at bounding box center [81, 226] width 39 height 7
copy span "20508039477"
type textarea "20508039477"
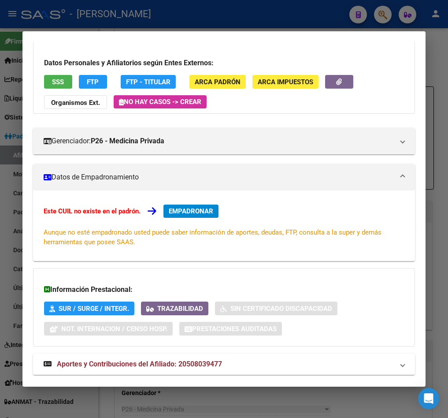
scroll to position [89, 0]
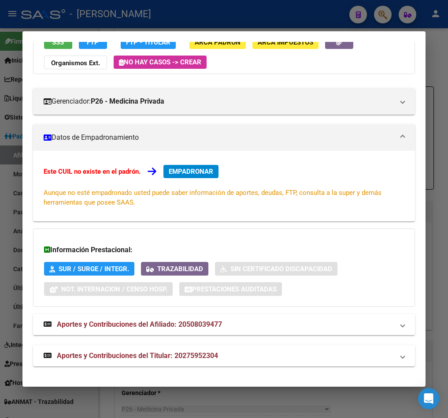
click at [219, 333] on mat-expansion-panel-header "Aportes y Contribuciones del Afiliado: 20508039477" at bounding box center [224, 324] width 382 height 21
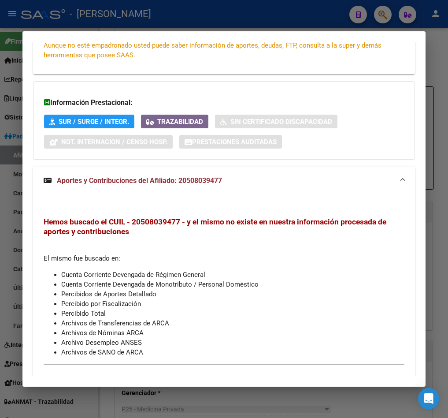
scroll to position [279, 0]
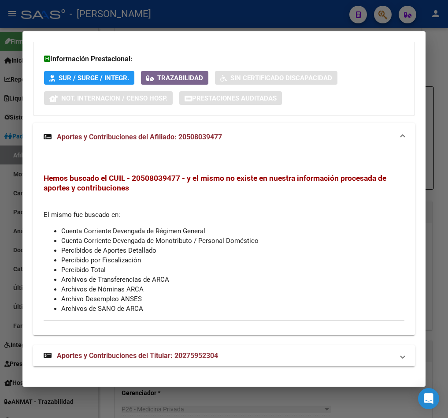
click at [184, 363] on mat-expansion-panel-header "Aportes y Contribuciones del Titular: 20275952304" at bounding box center [224, 355] width 382 height 21
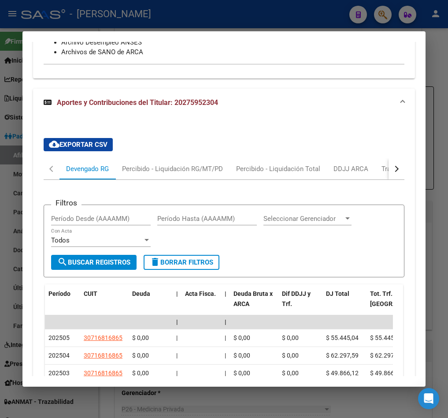
scroll to position [388, 0]
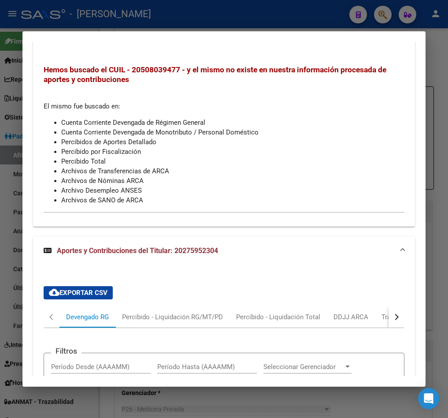
click at [389, 311] on button "button" at bounding box center [397, 316] width 16 height 21
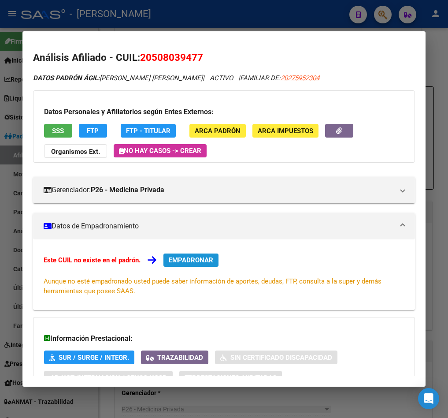
click at [197, 263] on span "EMPADRONAR" at bounding box center [191, 260] width 45 height 8
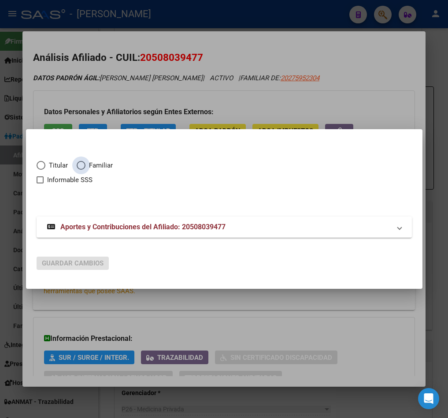
click at [97, 164] on span "Familiar" at bounding box center [98, 165] width 27 height 10
click at [85, 164] on input "Familiar" at bounding box center [81, 165] width 9 height 9
radio input "true"
checkbox input "true"
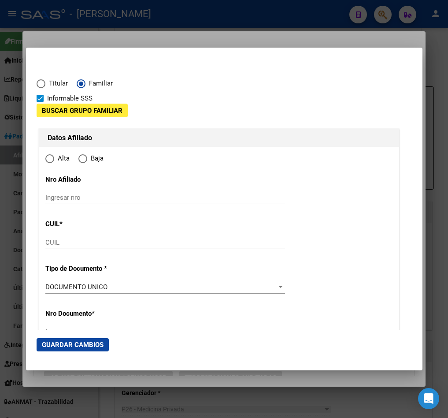
type input "20-50803947-7"
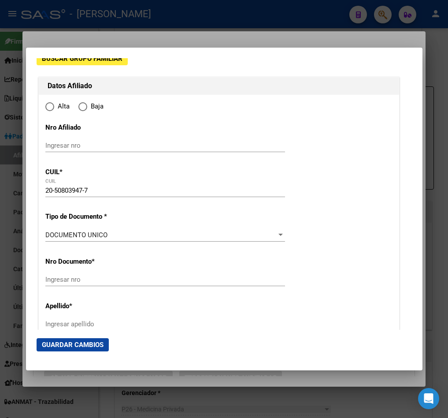
scroll to position [66, 0]
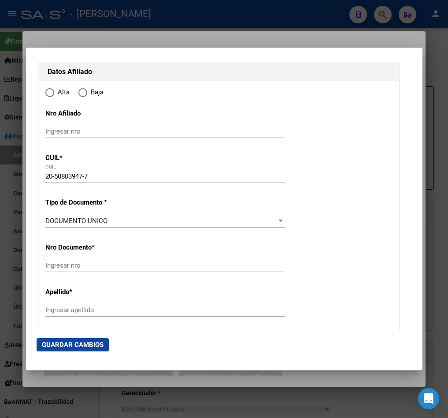
radio input "true"
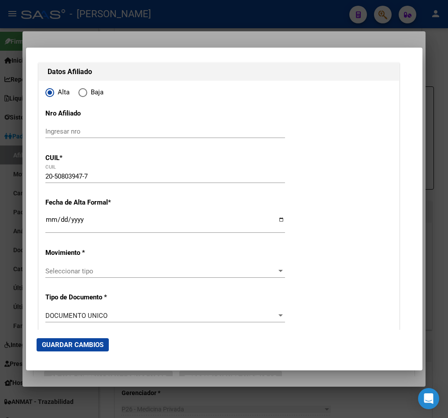
drag, startPoint x: 119, startPoint y: 176, endPoint x: 11, endPoint y: 175, distance: 108.0
click at [11, 175] on div "50803947 Buscar (apellido, dni, cuil, nro traspaso, cuit, obra social) search ¿…" at bounding box center [224, 209] width 448 height 418
type input "50803947"
type input "[PERSON_NAME]"
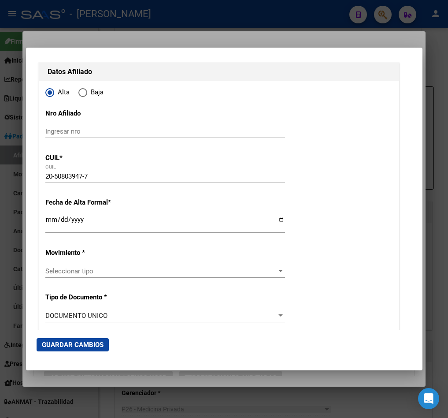
type input "[DATE]"
type input "BIALET MASSE"
type input "5158"
type input "[PERSON_NAME]"
type input "341"
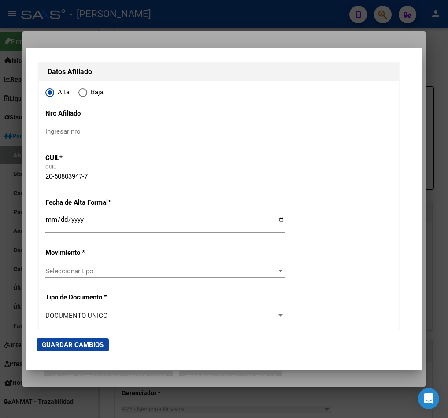
type input "1"
type input "BIALET MASSE"
click at [102, 129] on input "Ingresar nro" at bounding box center [165, 131] width 240 height 8
paste input "20-50803947-7"
type input "20-50803947-7"
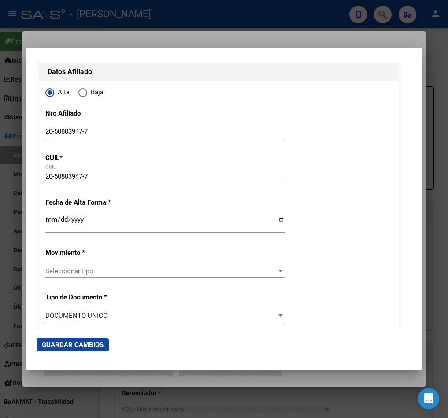
click at [48, 219] on input "Ingresar fecha" at bounding box center [165, 223] width 240 height 14
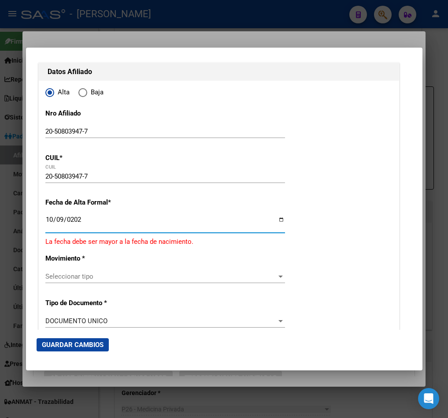
type input "[DATE]"
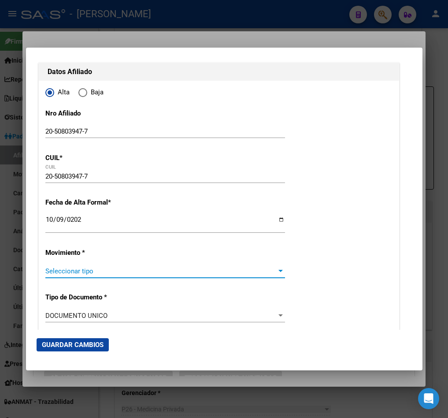
click at [81, 272] on span "Seleccionar tipo" at bounding box center [161, 271] width 232 height 8
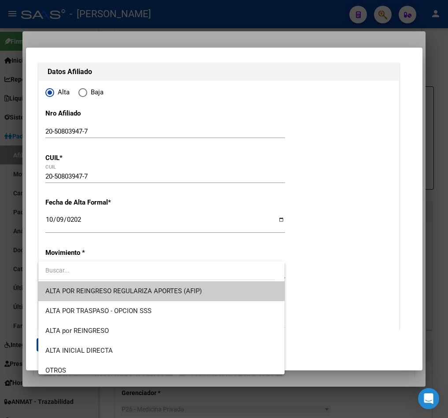
drag, startPoint x: 81, startPoint y: 286, endPoint x: 88, endPoint y: 270, distance: 16.8
click at [88, 270] on div "ALTA POR REINGRESO REGULARIZA APORTES (AFIP) ALTA POR TRASPASO - OPCION SSS ALT…" at bounding box center [161, 317] width 247 height 113
click at [88, 270] on input "dropdown search" at bounding box center [156, 270] width 237 height 19
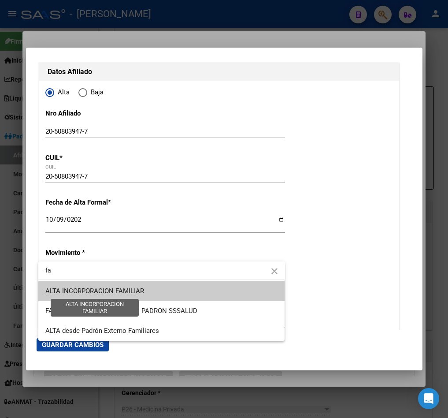
type input "fa"
click at [102, 287] on span "ALTA INCORPORACION FAMILIAR" at bounding box center [94, 291] width 99 height 8
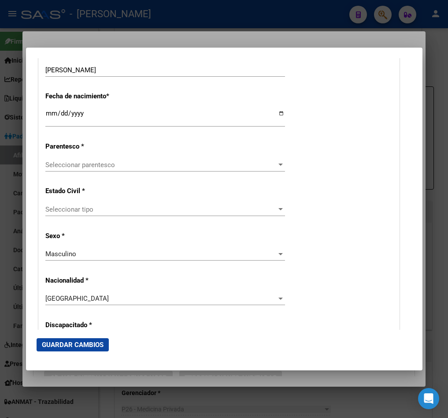
scroll to position [463, 0]
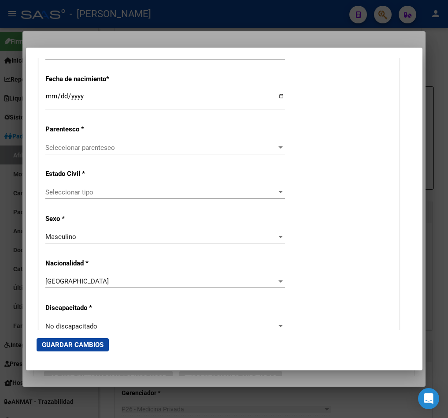
click at [114, 141] on div "Seleccionar parentesco Seleccionar parentesco" at bounding box center [165, 147] width 240 height 13
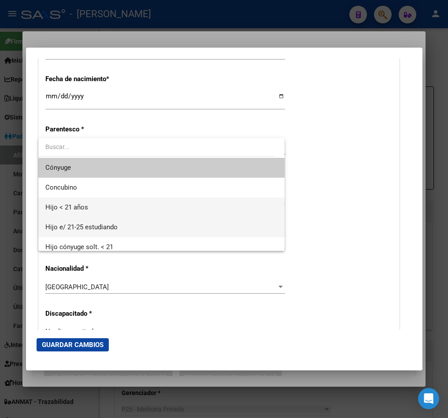
drag, startPoint x: 116, startPoint y: 226, endPoint x: 116, endPoint y: 213, distance: 13.7
click at [116, 213] on div "Cónyuge Concubino Hijo < 21 años Hijo e/ 21-25 estudiando Hijo cónyuge solt. < …" at bounding box center [161, 194] width 247 height 113
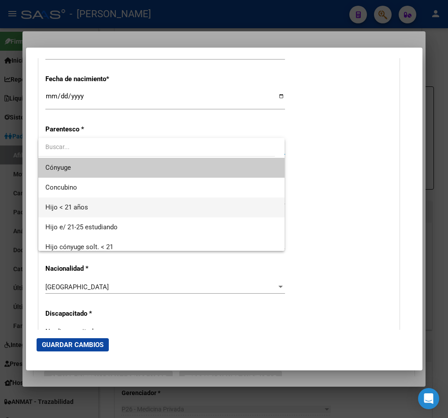
click at [116, 210] on span "Hijo < 21 años" at bounding box center [161, 207] width 233 height 20
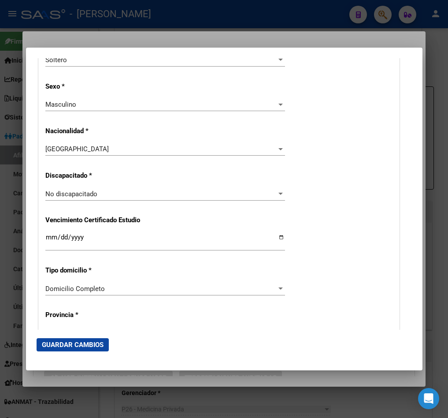
click at [82, 344] on span "Guardar Cambios" at bounding box center [73, 345] width 62 height 8
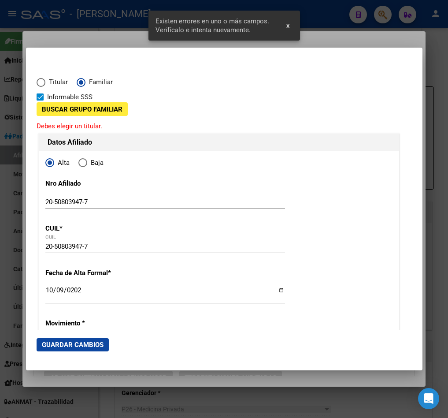
scroll to position [0, 0]
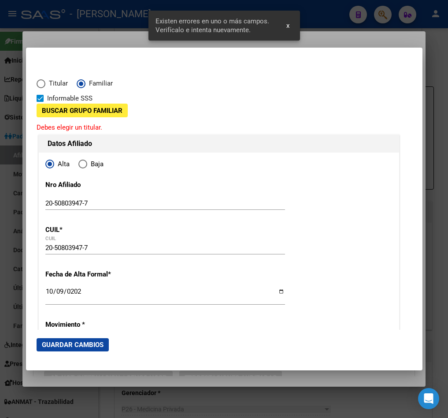
click at [82, 104] on button "Buscar Grupo Familiar" at bounding box center [82, 111] width 91 height 14
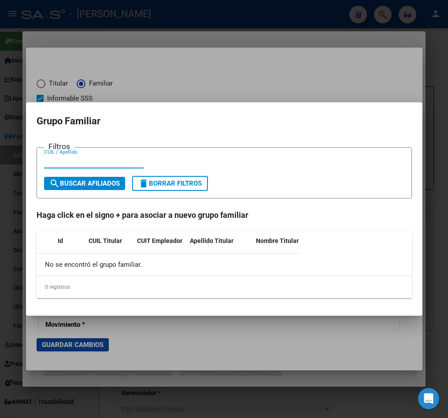
paste input "20275952304"
type input "20275952304"
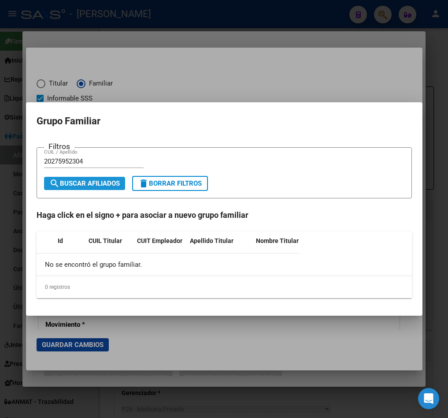
click at [85, 179] on span "search Buscar Afiliados" at bounding box center [84, 183] width 70 height 8
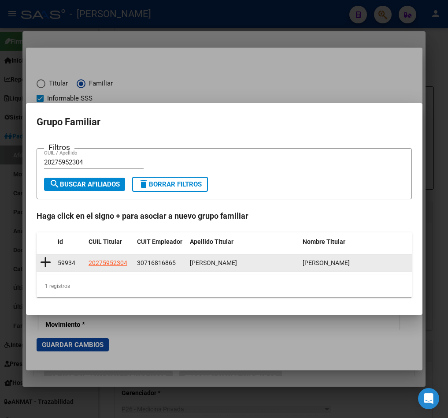
click at [51, 260] on datatable-body-cell at bounding box center [46, 262] width 18 height 17
click at [50, 262] on icon at bounding box center [45, 262] width 11 height 12
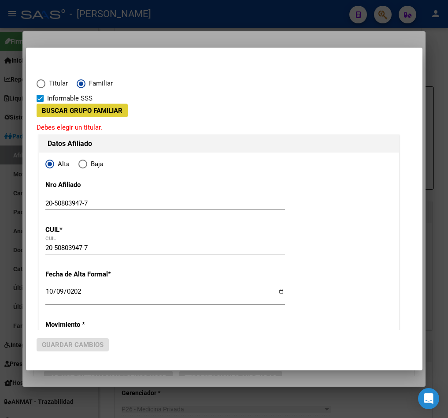
type input "30-71681686-5"
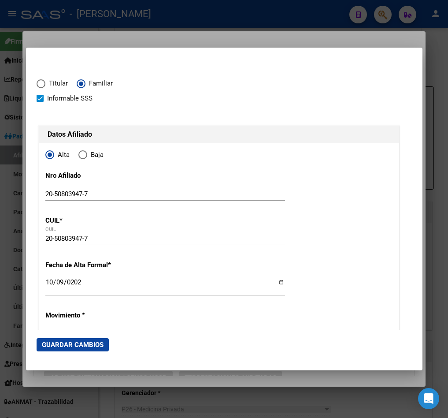
drag, startPoint x: 81, startPoint y: 336, endPoint x: 81, endPoint y: 341, distance: 5.3
click at [81, 339] on mat-dialog-actions "Guardar Cambios" at bounding box center [224, 345] width 375 height 30
click at [81, 341] on span "Guardar Cambios" at bounding box center [73, 345] width 62 height 8
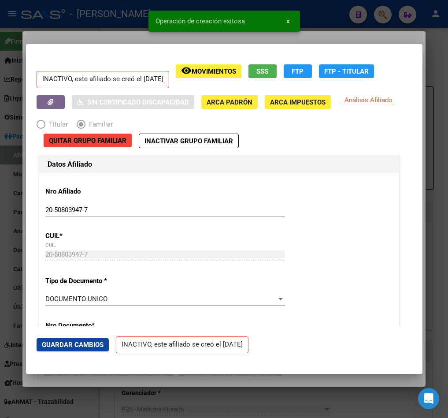
click at [19, 44] on div at bounding box center [224, 209] width 448 height 418
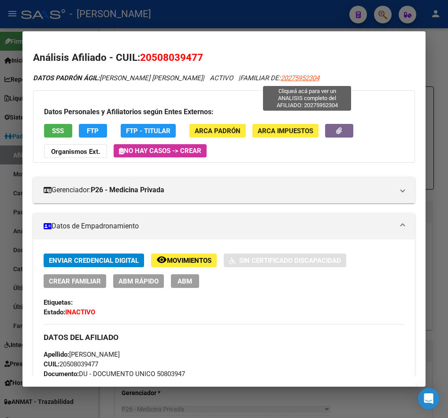
click at [299, 76] on span "20275952304" at bounding box center [300, 78] width 39 height 8
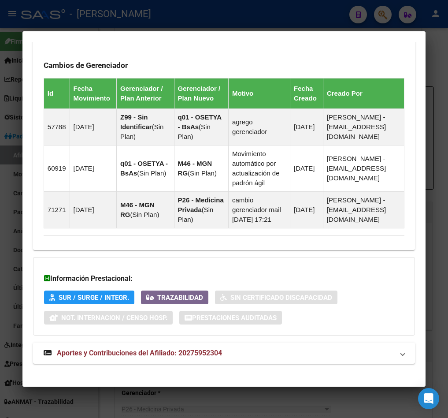
scroll to position [700, 0]
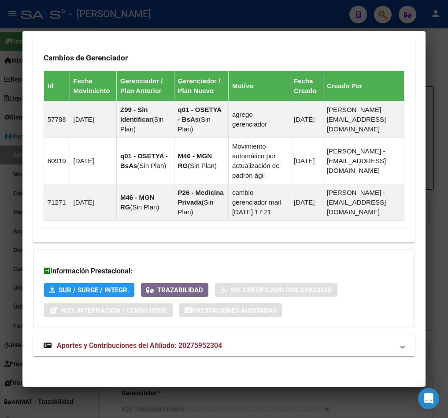
click at [162, 344] on span "Aportes y Contribuciones del Afiliado: 20275952304" at bounding box center [139, 345] width 165 height 8
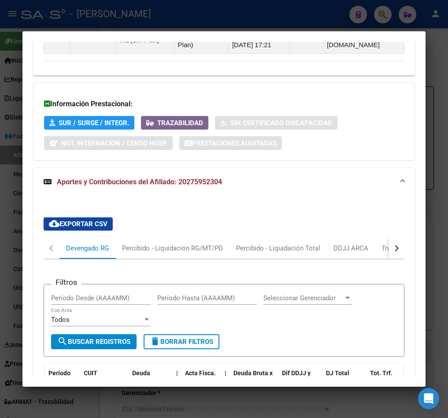
scroll to position [950, 0]
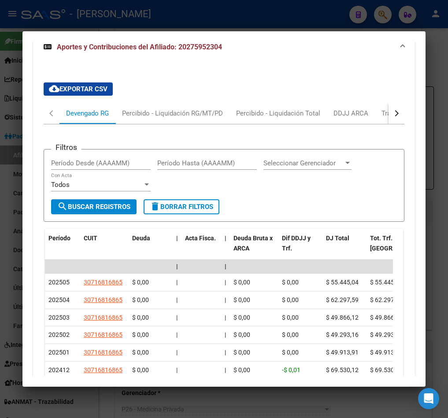
drag, startPoint x: 267, startPoint y: 136, endPoint x: 293, endPoint y: 148, distance: 27.8
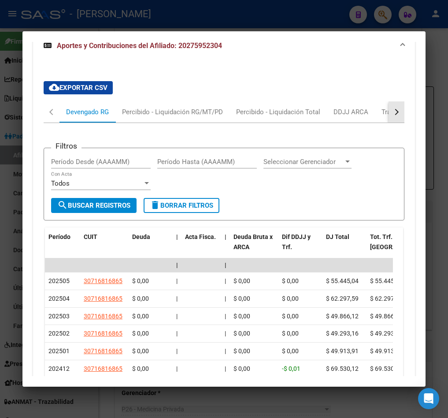
click at [391, 122] on button "button" at bounding box center [397, 111] width 16 height 21
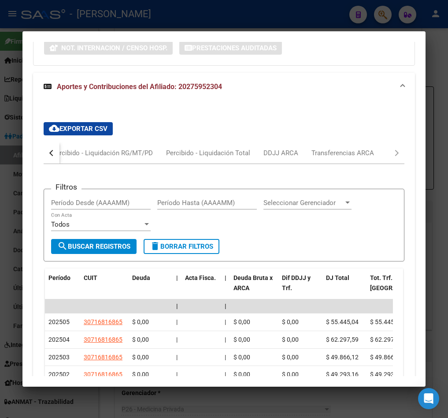
scroll to position [925, 0]
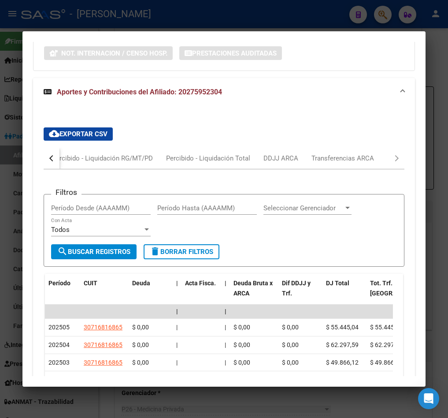
click at [400, 186] on div "cloud_download Exportar CSV Devengado RG Percibido - Liquidación RG/MT/PD Perci…" at bounding box center [224, 326] width 382 height 413
click at [392, 185] on div "cloud_download Exportar CSV Devengado RG Percibido - Liquidación RG/MT/PD Perci…" at bounding box center [224, 326] width 382 height 413
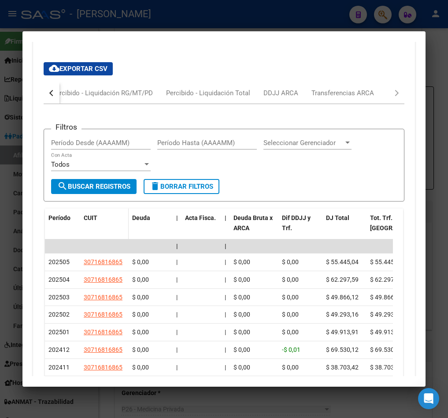
scroll to position [991, 0]
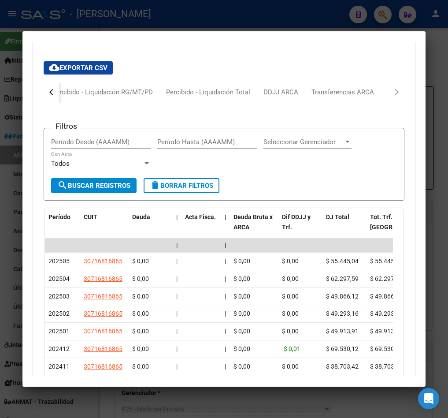
click at [56, 135] on div "Filtros Período Desde (AAAAMM) Período Hasta (AAAAMM) Seleccionar Gerenciador S…" at bounding box center [224, 281] width 361 height 357
click at [56, 103] on button "button" at bounding box center [52, 92] width 16 height 21
click at [139, 97] on div "Percibido - Liquidación RG/MT/PD" at bounding box center [172, 92] width 101 height 10
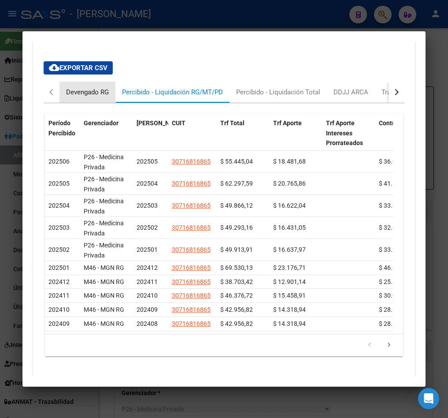
click at [81, 103] on div "Devengado RG" at bounding box center [87, 92] width 56 height 21
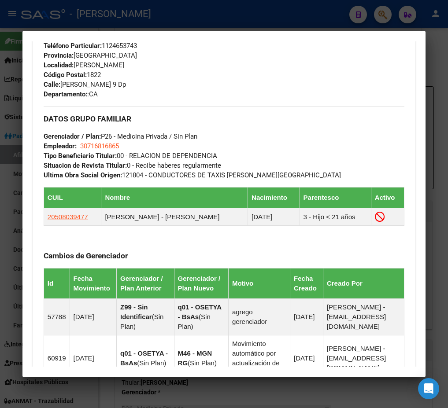
scroll to position [463, 0]
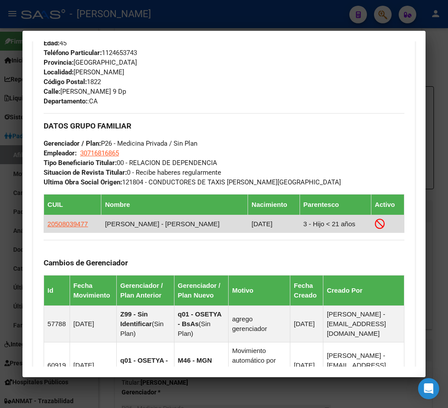
click at [74, 230] on td "20508039477" at bounding box center [73, 224] width 58 height 18
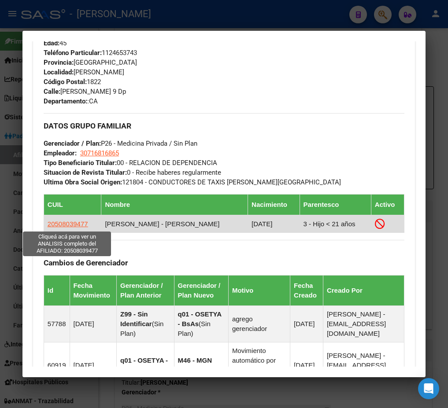
click at [74, 226] on span "20508039477" at bounding box center [68, 223] width 41 height 7
type textarea "20508039477"
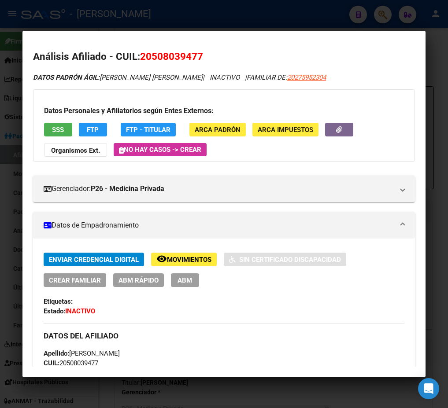
click at [193, 57] on span "20508039477" at bounding box center [171, 56] width 63 height 11
copy span "20508039477"
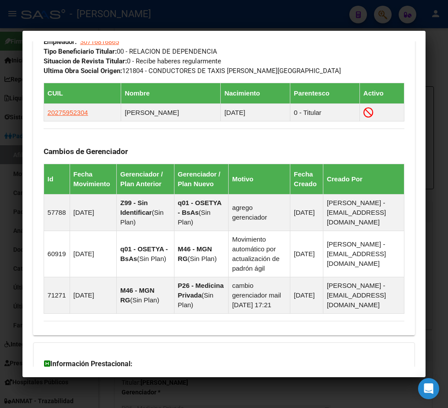
scroll to position [683, 0]
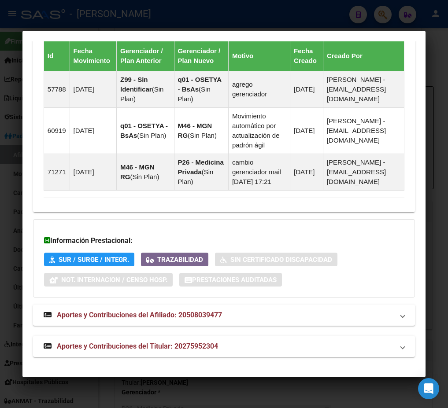
click at [143, 345] on span "Aportes y Contribuciones del Titular: 20275952304" at bounding box center [137, 346] width 161 height 8
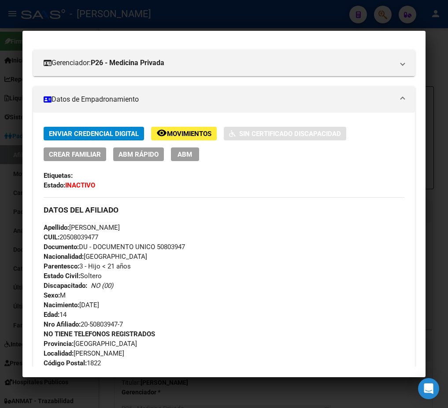
scroll to position [0, 0]
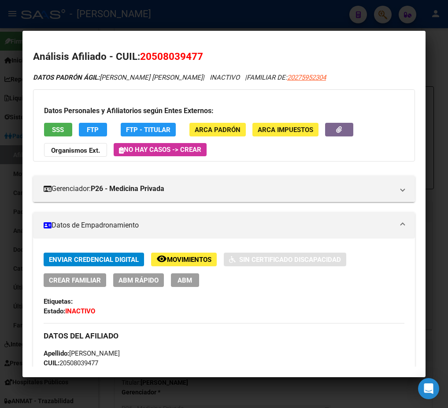
drag, startPoint x: 153, startPoint y: 55, endPoint x: 196, endPoint y: 53, distance: 42.8
click at [196, 53] on span "20508039477" at bounding box center [171, 56] width 63 height 11
copy span "50803947"
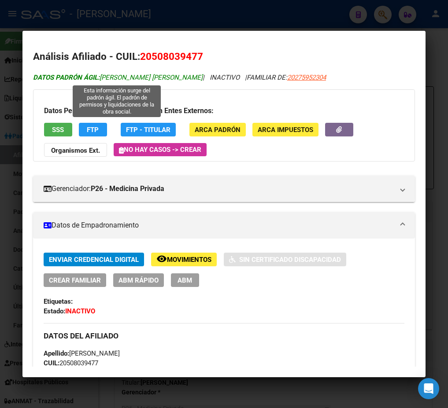
click at [112, 78] on span "DATOS PADRÓN ÁGIL: [PERSON_NAME] [PERSON_NAME]" at bounding box center [118, 78] width 170 height 8
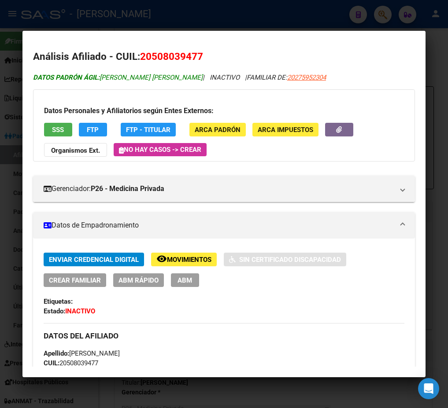
drag, startPoint x: 112, startPoint y: 78, endPoint x: 174, endPoint y: 77, distance: 61.3
click at [174, 77] on span "DATOS PADRÓN ÁGIL: [PERSON_NAME] [PERSON_NAME]" at bounding box center [118, 78] width 170 height 8
copy span "[PERSON_NAME] [PERSON_NAME]"
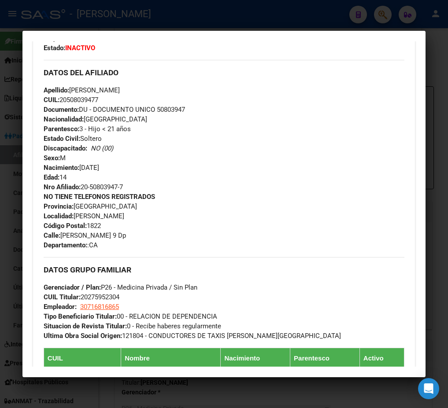
scroll to position [264, 0]
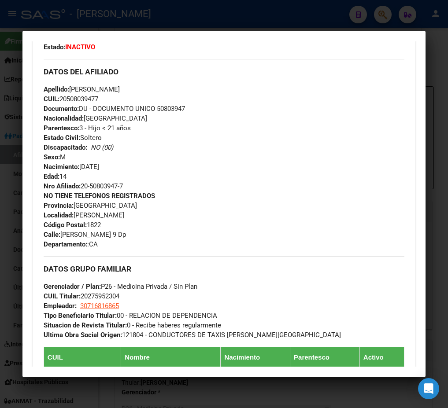
drag, startPoint x: 120, startPoint y: 167, endPoint x: 102, endPoint y: 52, distance: 116.0
click at [81, 165] on div "Apellido: [PERSON_NAME] CUIL: 20508039477 Documento: DU - DOCUMENTO UNICO 50803…" at bounding box center [224, 138] width 361 height 107
copy span "[DATE]"
click at [135, 304] on div "DATOS GRUPO FAMILIAR Gerenciador / Plan: P26 - Medicina Privada / Sin Plan CUIL…" at bounding box center [224, 298] width 361 height 84
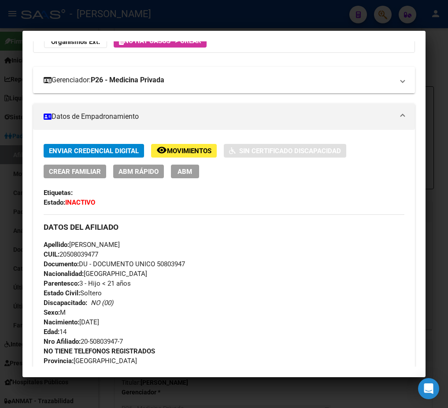
scroll to position [0, 0]
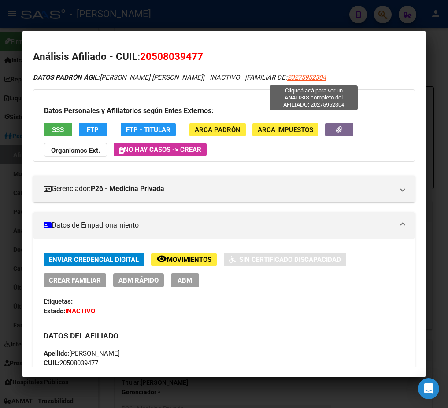
drag, startPoint x: 342, startPoint y: 77, endPoint x: 295, endPoint y: 79, distance: 47.6
click at [295, 79] on div "DATOS PADRÓN ÁGIL: [PERSON_NAME] [PERSON_NAME] | INACTIVO | FAMILIAR DE: 202759…" at bounding box center [224, 78] width 382 height 10
click at [123, 16] on div at bounding box center [224, 204] width 448 height 408
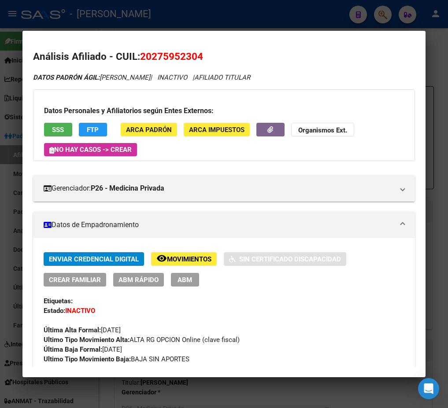
click at [12, 81] on div at bounding box center [224, 204] width 448 height 408
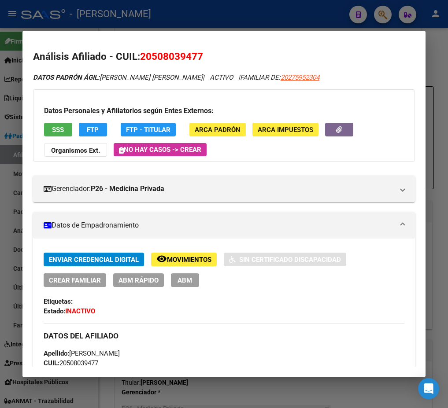
click at [6, 93] on div at bounding box center [224, 204] width 448 height 408
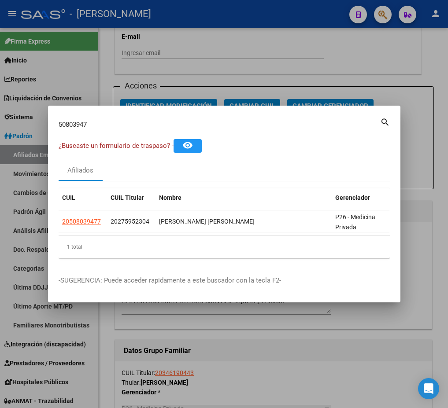
click at [146, 116] on div "50803947 Buscar (apellido, dni, [PERSON_NAME], nro traspaso, cuit, obra social)…" at bounding box center [225, 123] width 332 height 15
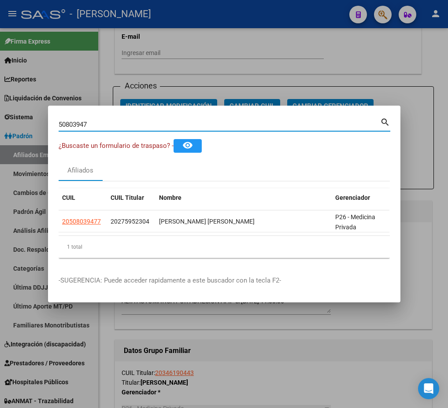
click at [145, 121] on input "50803947" at bounding box center [220, 125] width 322 height 8
paste input "32.992.301"
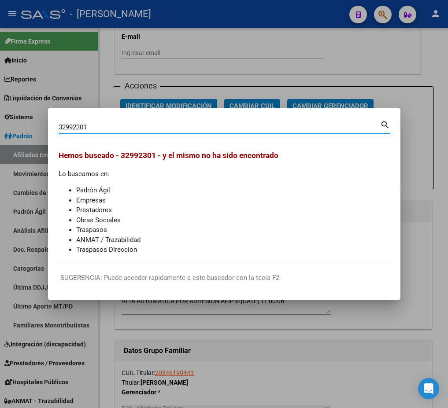
type input "32992301"
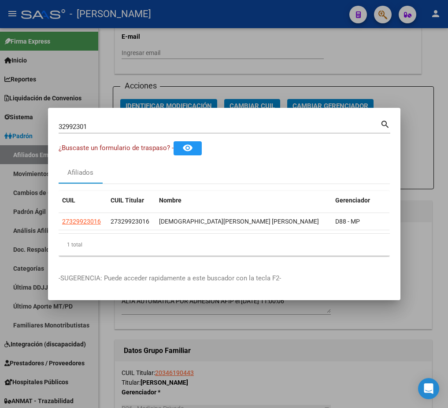
drag, startPoint x: 140, startPoint y: 238, endPoint x: 173, endPoint y: 236, distance: 33.1
click at [173, 236] on div "CUIL CUIL Titular Nombre Gerenciador Activo 27329923016 27329923016 [PERSON_NAM…" at bounding box center [224, 223] width 331 height 65
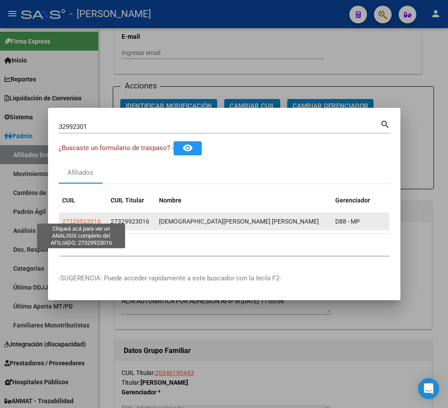
click at [89, 218] on span "27329923016" at bounding box center [81, 221] width 39 height 7
type textarea "27329923016"
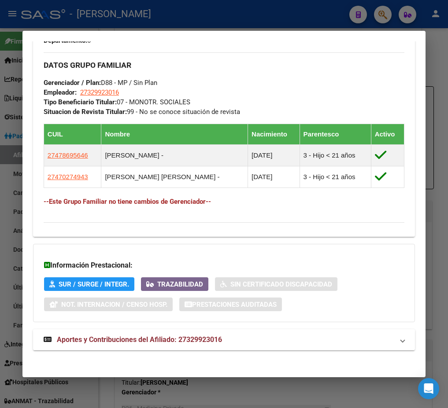
scroll to position [528, 0]
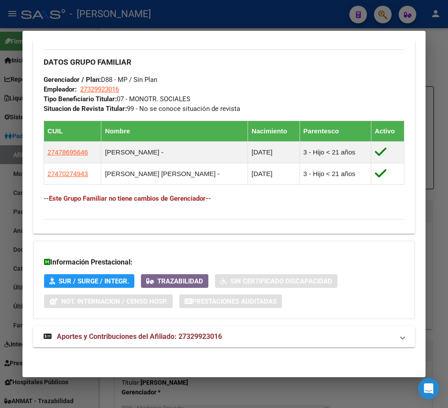
click at [168, 341] on strong "Aportes y Contribuciones del Afiliado: 27329923016" at bounding box center [133, 337] width 178 height 11
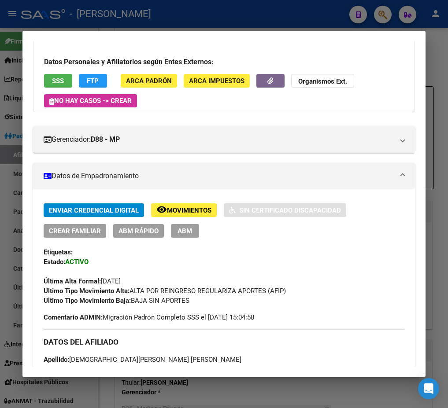
scroll to position [0, 0]
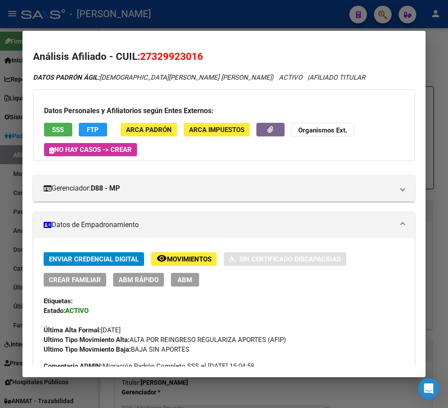
click at [141, 52] on span "27329923016" at bounding box center [171, 56] width 63 height 11
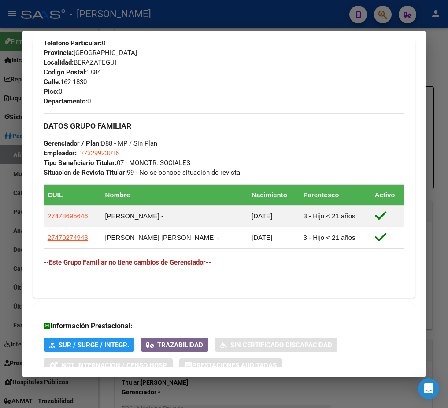
scroll to position [397, 0]
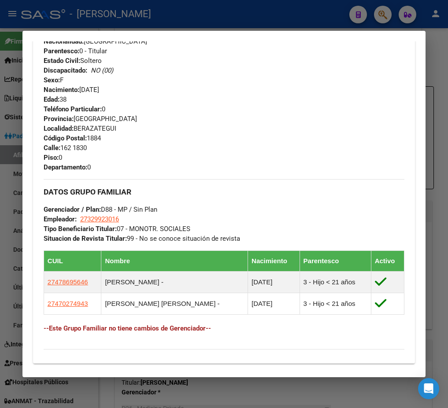
click at [7, 83] on div at bounding box center [224, 204] width 448 height 408
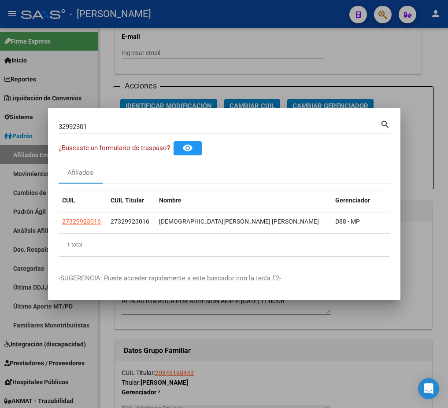
click at [134, 123] on input "32992301" at bounding box center [220, 127] width 322 height 8
paste input "54303410"
type input "54303410"
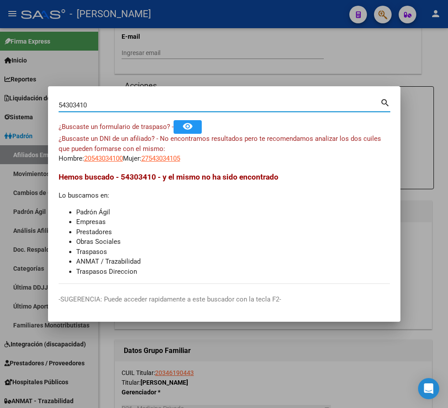
click at [177, 159] on span "27543034105" at bounding box center [160, 159] width 39 height 8
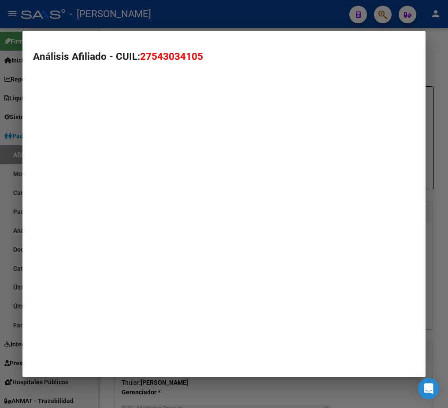
type textarea "27543034105"
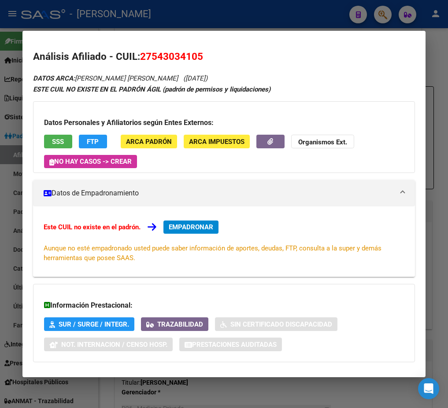
click at [180, 52] on span "27543034105" at bounding box center [171, 56] width 63 height 11
click at [180, 51] on span "27543034105" at bounding box center [171, 56] width 63 height 11
click at [11, 70] on div at bounding box center [224, 204] width 448 height 408
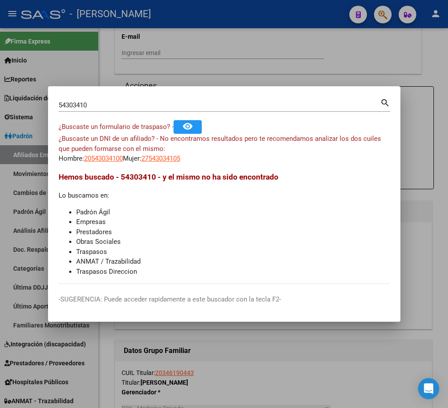
click at [112, 109] on input "54303410" at bounding box center [220, 105] width 322 height 8
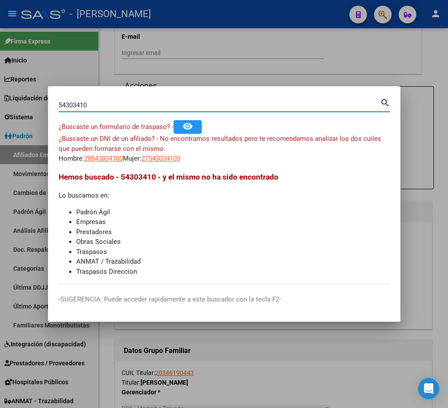
click at [115, 104] on input "54303410" at bounding box center [220, 105] width 322 height 8
paste input "27.479.293"
type input "27479293"
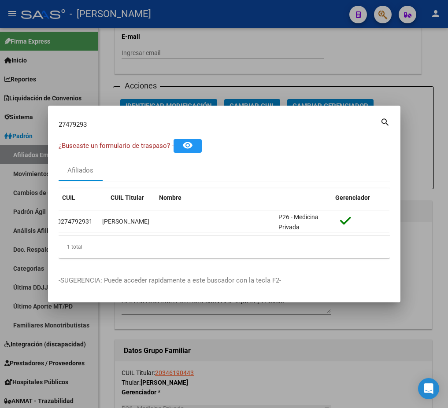
scroll to position [0, 0]
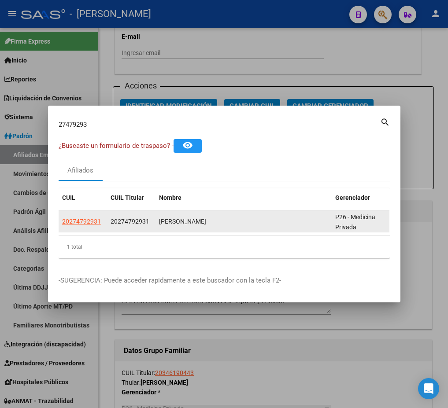
click at [82, 221] on app-link-go-to "20274792931" at bounding box center [81, 222] width 39 height 10
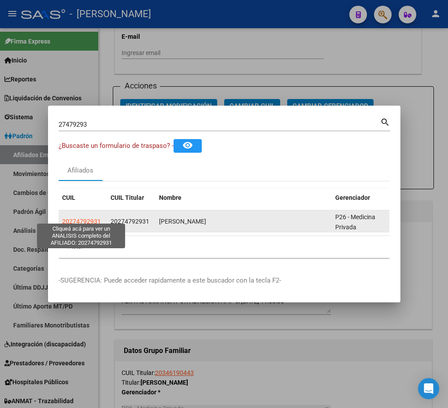
click at [78, 218] on span "20274792931" at bounding box center [81, 221] width 39 height 7
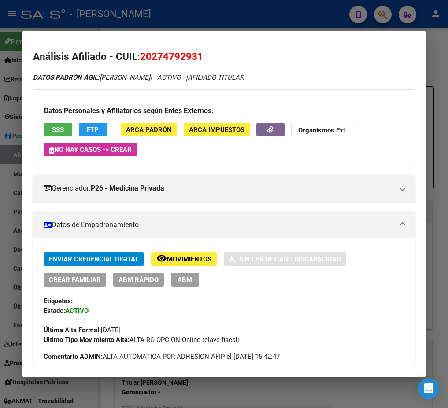
click at [160, 58] on span "20274792931" at bounding box center [171, 56] width 63 height 11
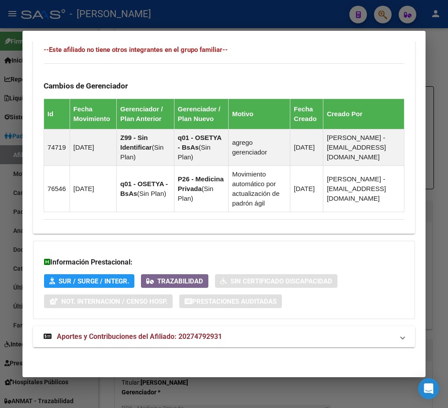
click at [143, 343] on mat-expansion-panel-header "Aportes y Contribuciones del Afiliado: 20274792931" at bounding box center [224, 336] width 382 height 21
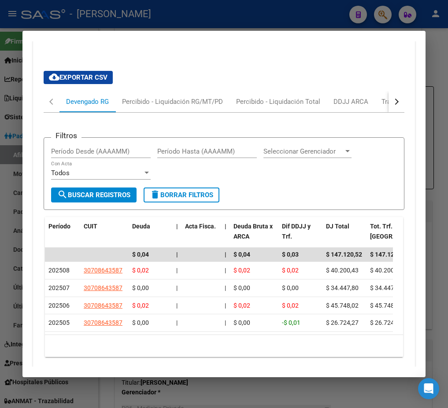
scroll to position [912, 0]
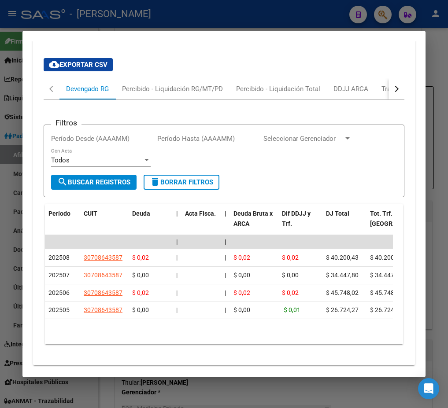
click at [389, 92] on button "button" at bounding box center [397, 88] width 16 height 21
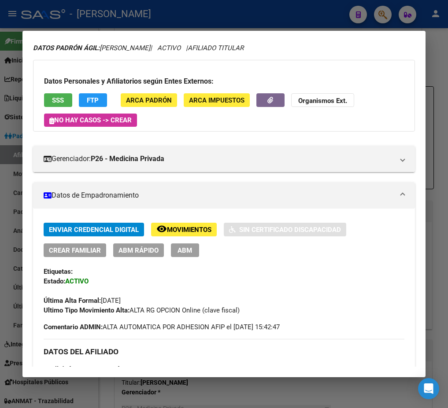
scroll to position [0, 0]
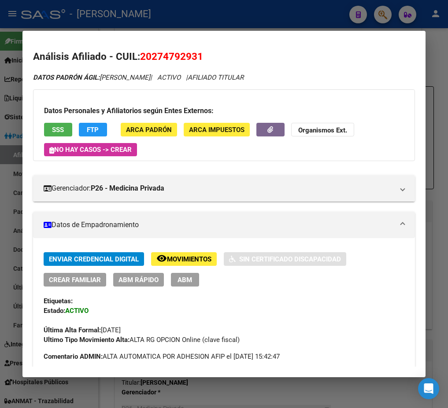
drag, startPoint x: 151, startPoint y: 57, endPoint x: 197, endPoint y: 55, distance: 46.3
click at [197, 55] on span "20274792931" at bounding box center [171, 56] width 63 height 11
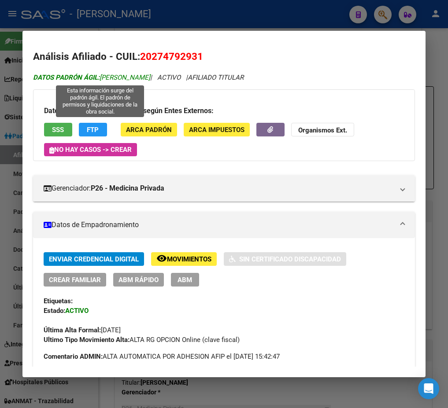
click at [115, 80] on span "DATOS PADRÓN ÁGIL: [PERSON_NAME]" at bounding box center [91, 78] width 117 height 8
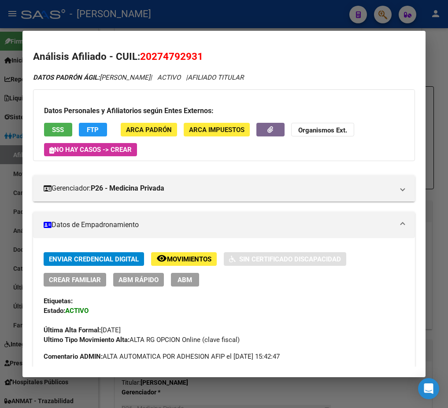
drag, startPoint x: 115, startPoint y: 80, endPoint x: 142, endPoint y: 82, distance: 27.0
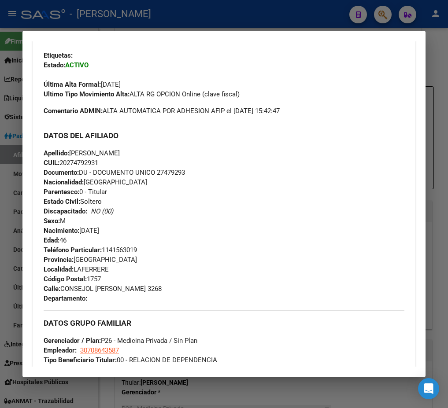
scroll to position [264, 0]
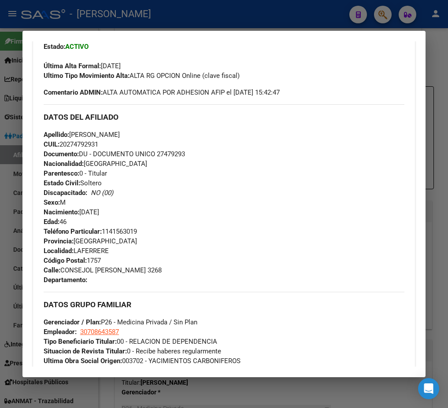
drag, startPoint x: 124, startPoint y: 207, endPoint x: 98, endPoint y: 211, distance: 26.7
click at [98, 209] on div "Apellido: [PERSON_NAME] CUIL: 20274792931 Documento: DU - DOCUMENTO UNICO 27479…" at bounding box center [224, 178] width 361 height 97
drag, startPoint x: 106, startPoint y: 209, endPoint x: 114, endPoint y: 210, distance: 8.0
click at [99, 209] on span "Nacimiento: [DEMOGRAPHIC_DATA]" at bounding box center [72, 212] width 56 height 8
drag, startPoint x: 117, startPoint y: 211, endPoint x: 82, endPoint y: 213, distance: 34.5
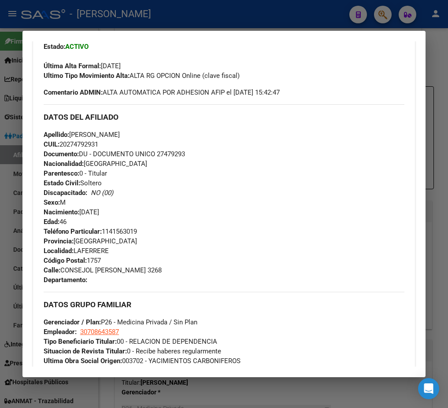
click at [82, 213] on div "Apellido: [PERSON_NAME] CUIL: 20274792931 Documento: DU - DOCUMENTO UNICO 27479…" at bounding box center [224, 178] width 361 height 97
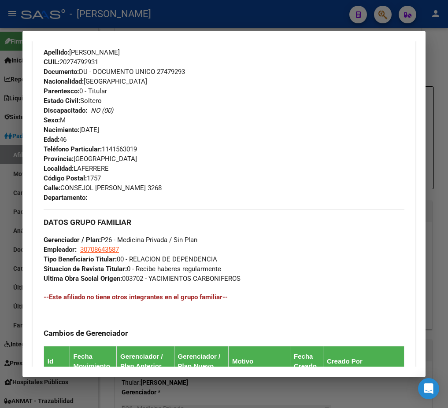
scroll to position [397, 0]
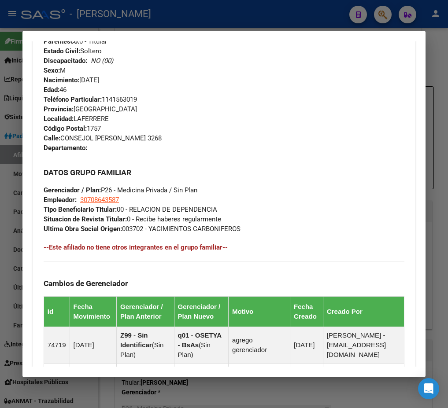
drag, startPoint x: 149, startPoint y: 134, endPoint x: 98, endPoint y: 135, distance: 51.6
click at [98, 135] on div "Teléfono Particular: [PHONE_NUMBER] Provincia: [GEOGRAPHIC_DATA] Localidad: LAF…" at bounding box center [224, 124] width 361 height 58
click at [64, 136] on span "[STREET_ADDRESS][PERSON_NAME]" at bounding box center [103, 138] width 118 height 8
drag, startPoint x: 64, startPoint y: 136, endPoint x: 134, endPoint y: 141, distance: 70.2
click at [134, 141] on span "[STREET_ADDRESS][PERSON_NAME]" at bounding box center [103, 138] width 118 height 8
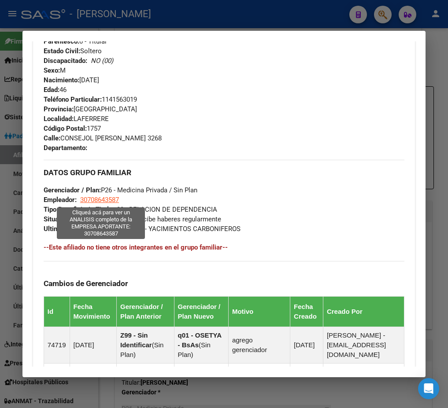
drag, startPoint x: 122, startPoint y: 198, endPoint x: 81, endPoint y: 201, distance: 41.1
click at [81, 201] on div "DATOS GRUPO FAMILIAR Gerenciador / Plan: P26 - Medicina Privada / Sin Plan Empl…" at bounding box center [224, 197] width 361 height 74
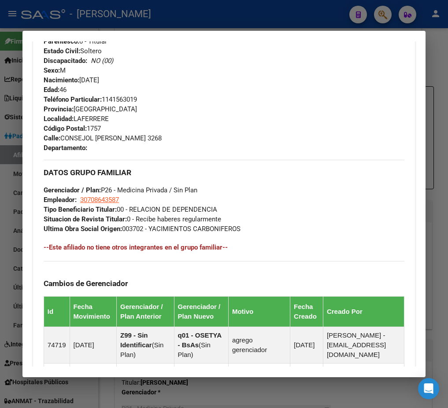
click at [90, 199] on span "30708643587" at bounding box center [99, 200] width 39 height 8
type textarea "30708643587"
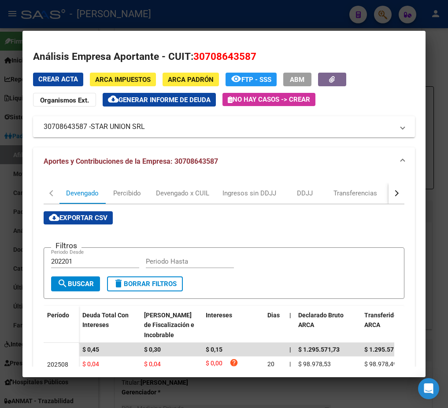
click at [19, 31] on div at bounding box center [224, 204] width 448 height 408
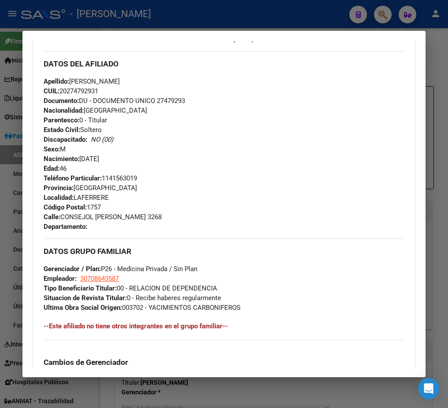
scroll to position [198, 0]
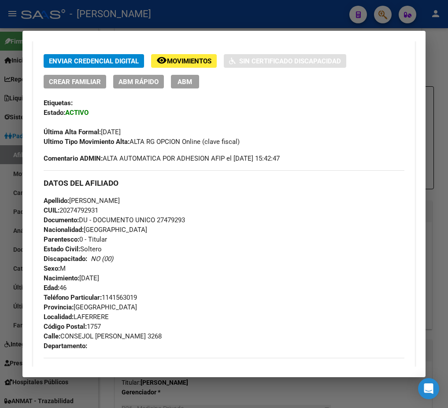
click at [16, 73] on div at bounding box center [224, 204] width 448 height 408
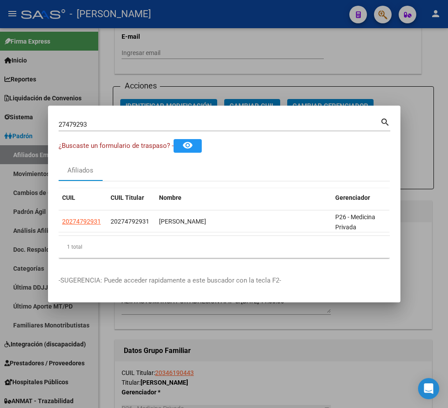
click at [111, 121] on input "27479293" at bounding box center [220, 125] width 322 height 8
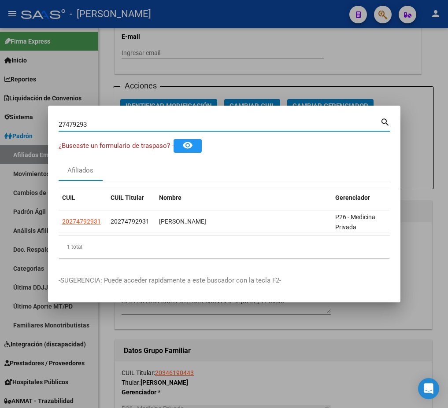
click at [111, 121] on input "27479293" at bounding box center [220, 125] width 322 height 8
paste input "5848349"
type input "25848349"
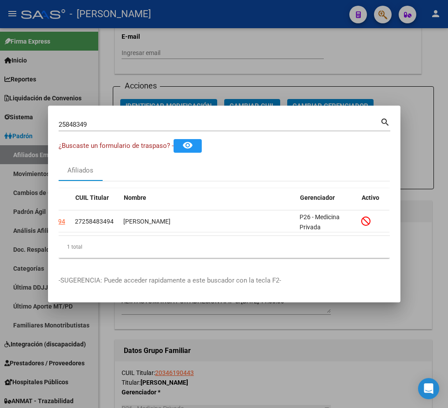
scroll to position [0, 0]
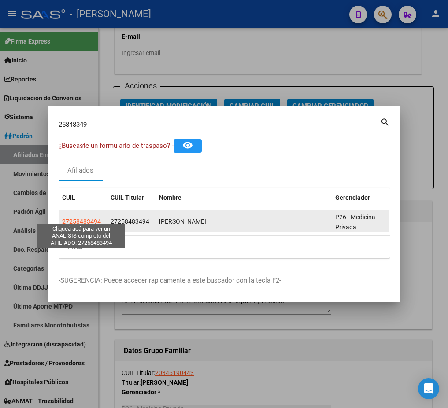
click at [84, 218] on span "27258483494" at bounding box center [81, 221] width 39 height 7
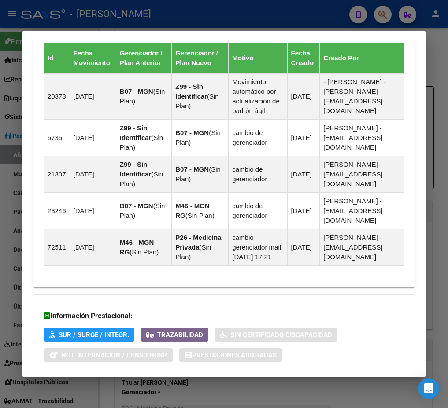
scroll to position [775, 0]
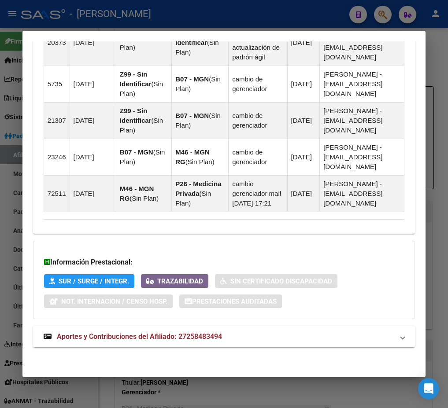
click at [168, 334] on span "Aportes y Contribuciones del Afiliado: 27258483494" at bounding box center [139, 337] width 165 height 8
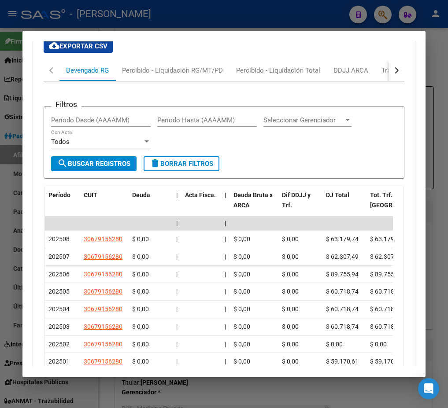
scroll to position [1105, 0]
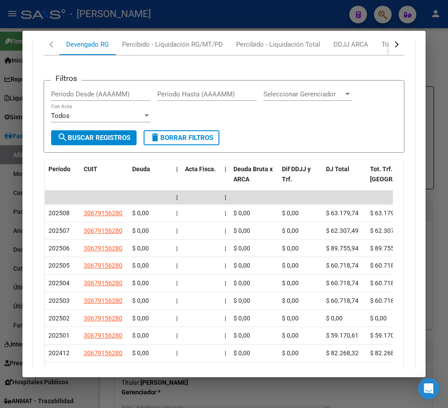
click at [389, 55] on button "button" at bounding box center [397, 44] width 16 height 21
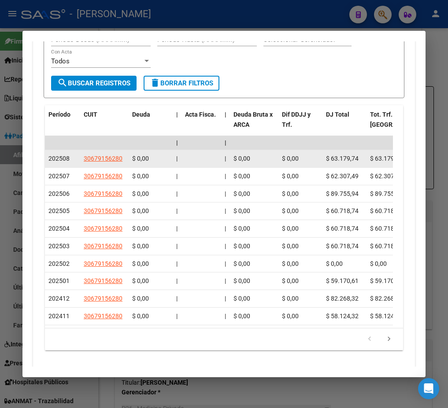
scroll to position [1094, 0]
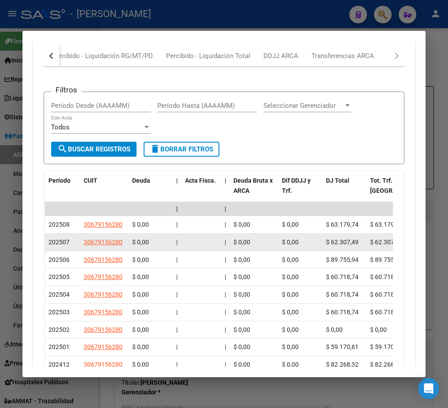
drag, startPoint x: 208, startPoint y: 263, endPoint x: 227, endPoint y: 270, distance: 20.8
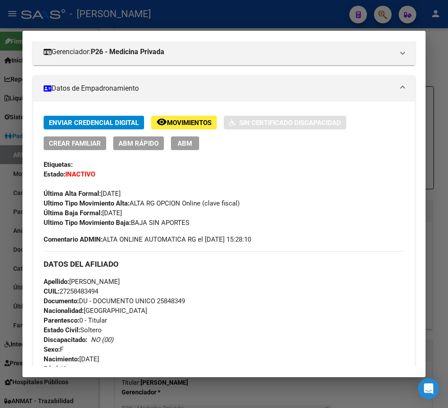
scroll to position [0, 0]
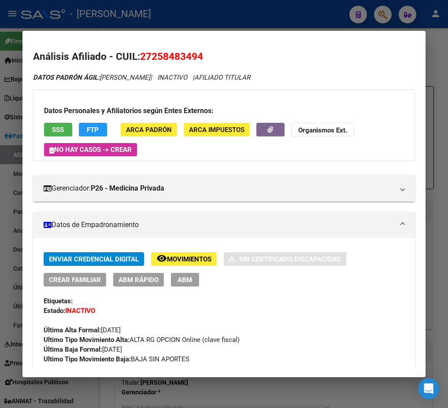
click at [166, 53] on span "27258483494" at bounding box center [171, 56] width 63 height 11
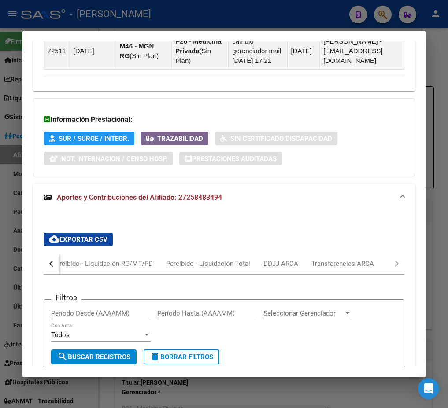
scroll to position [1124, 0]
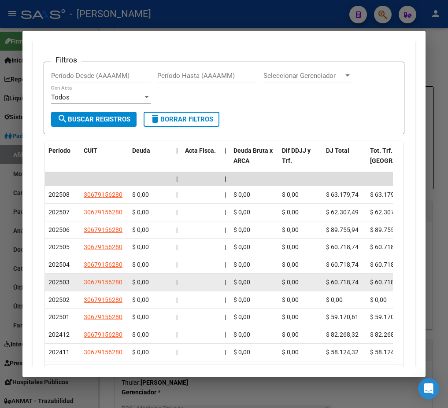
drag, startPoint x: 204, startPoint y: 284, endPoint x: 209, endPoint y: 307, distance: 23.2
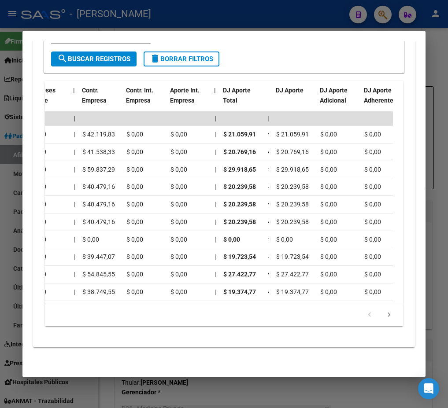
scroll to position [0, 0]
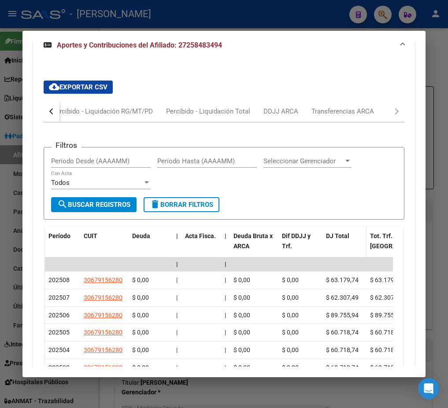
drag, startPoint x: 359, startPoint y: 274, endPoint x: 363, endPoint y: 262, distance: 12.5
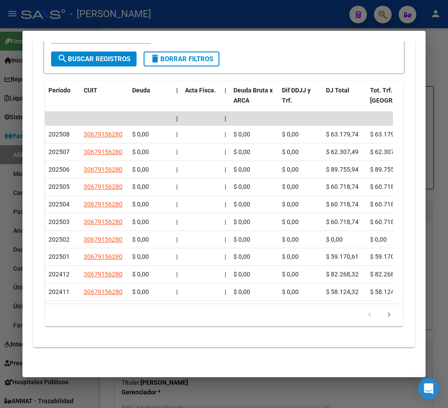
scroll to position [1226, 0]
click at [271, 309] on datatable-pager "1 2 3 4 5" at bounding box center [223, 315] width 349 height 15
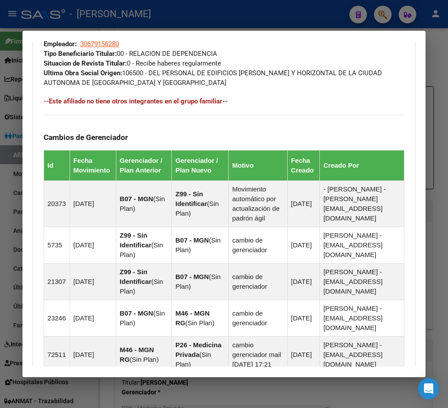
scroll to position [595, 0]
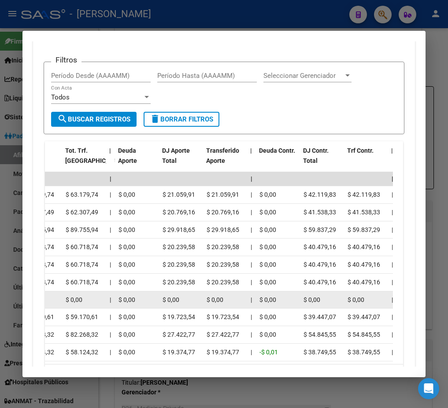
drag, startPoint x: 142, startPoint y: 309, endPoint x: 85, endPoint y: 334, distance: 62.2
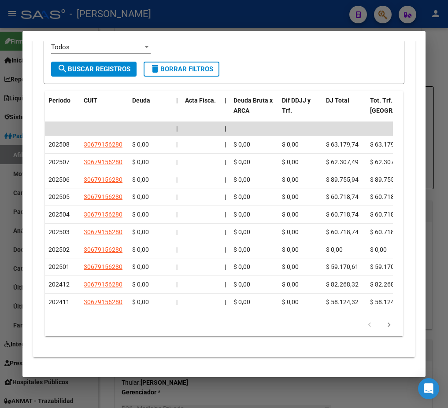
scroll to position [1028, 0]
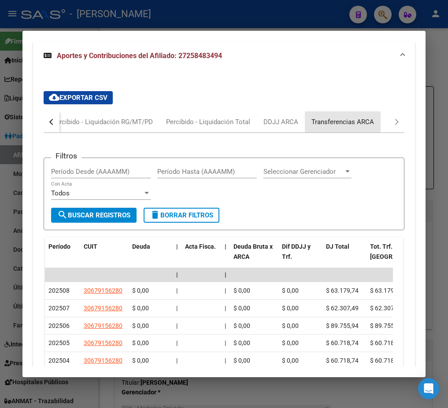
click at [369, 127] on div "Transferencias ARCA" at bounding box center [343, 122] width 63 height 10
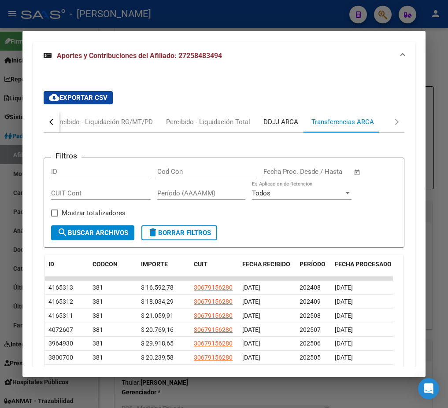
click at [272, 127] on div "DDJJ ARCA" at bounding box center [280, 122] width 35 height 10
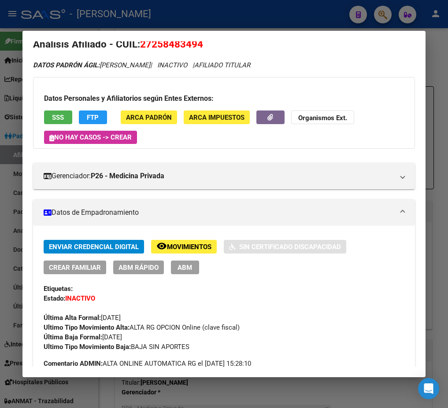
scroll to position [0, 0]
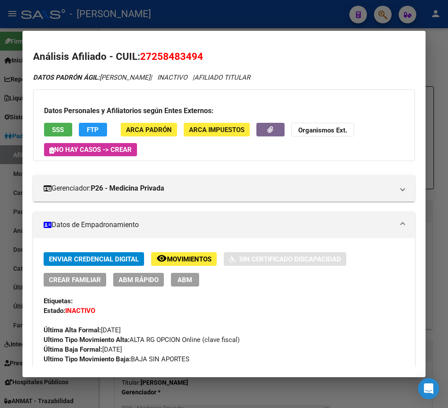
click at [173, 59] on span "27258483494" at bounding box center [171, 56] width 63 height 11
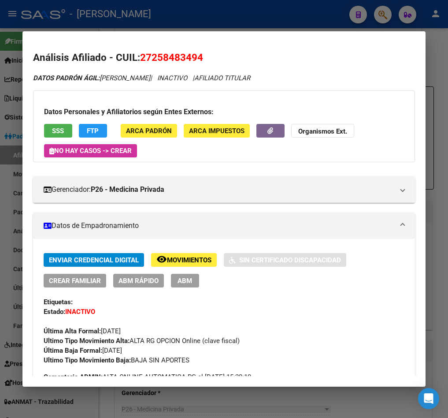
click at [168, 63] on span "27258483494" at bounding box center [171, 57] width 63 height 11
click at [168, 62] on span "27258483494" at bounding box center [171, 57] width 63 height 11
click at [149, 61] on span "27258483494" at bounding box center [171, 57] width 63 height 11
drag, startPoint x: 152, startPoint y: 58, endPoint x: 199, endPoint y: 54, distance: 46.4
click at [199, 54] on span "27258483494" at bounding box center [171, 57] width 63 height 11
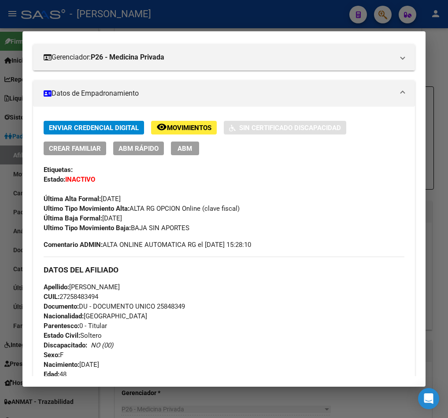
scroll to position [264, 0]
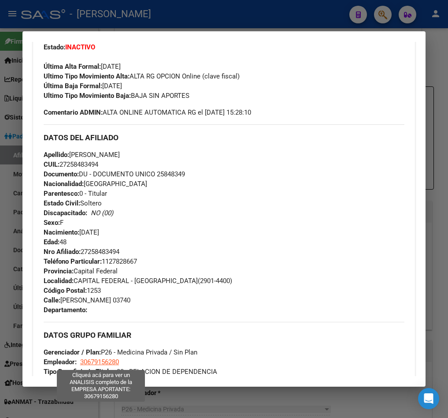
click at [113, 361] on span "30679156280" at bounding box center [99, 362] width 39 height 8
type textarea "30679156280"
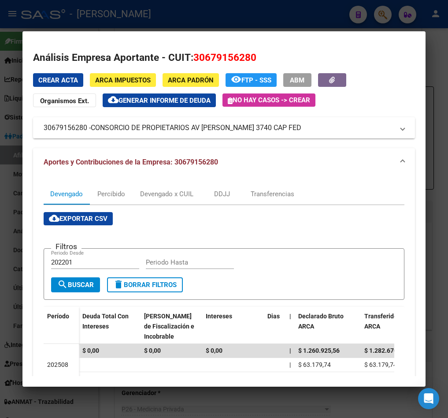
drag, startPoint x: 94, startPoint y: 127, endPoint x: 279, endPoint y: 126, distance: 185.1
click at [279, 126] on mat-panel-title "30679156280 - CONSORCIO DE PROPIETARIOS AV [PERSON_NAME] 3740 CAP FED" at bounding box center [219, 127] width 350 height 11
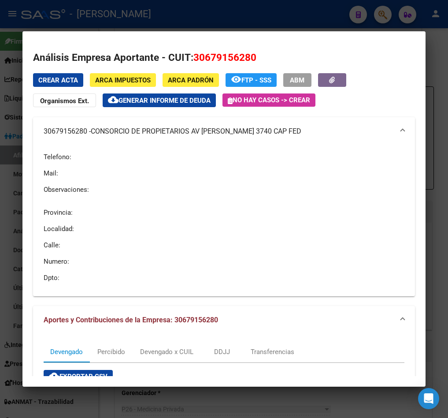
drag, startPoint x: 273, startPoint y: 127, endPoint x: 94, endPoint y: 132, distance: 178.5
click at [94, 132] on span "CONSORCIO DE PROPIETARIOS AV [PERSON_NAME] 3740 CAP FED" at bounding box center [196, 131] width 211 height 11
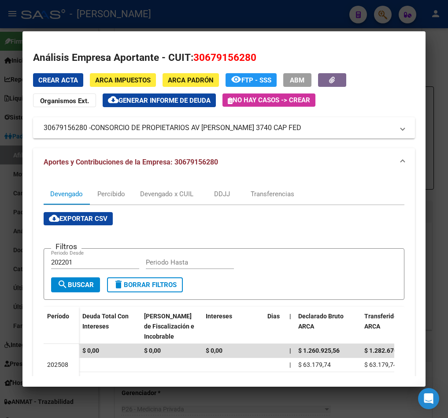
click at [196, 20] on div at bounding box center [224, 209] width 448 height 418
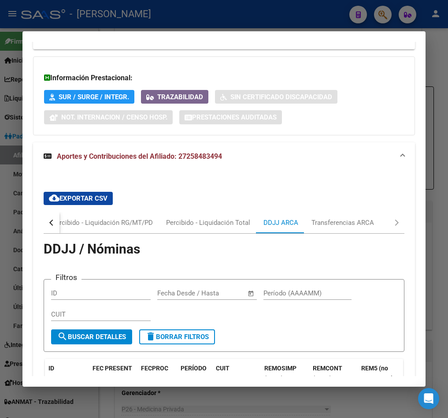
scroll to position [925, 0]
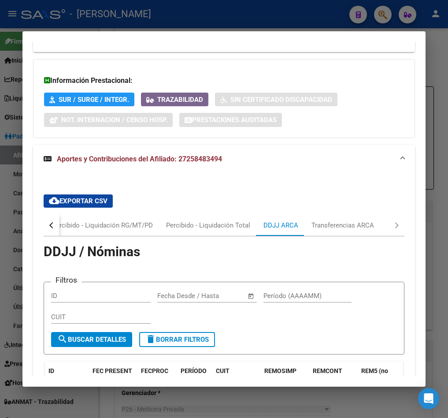
click at [57, 236] on button "button" at bounding box center [52, 225] width 16 height 21
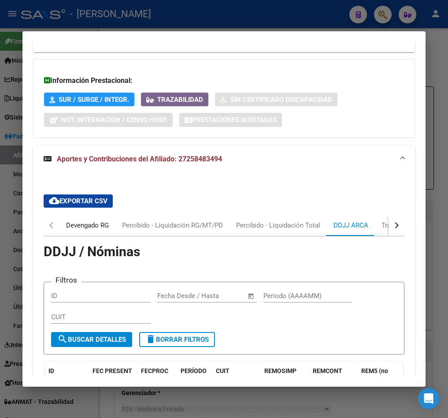
click at [66, 230] on div "Devengado RG" at bounding box center [87, 225] width 43 height 10
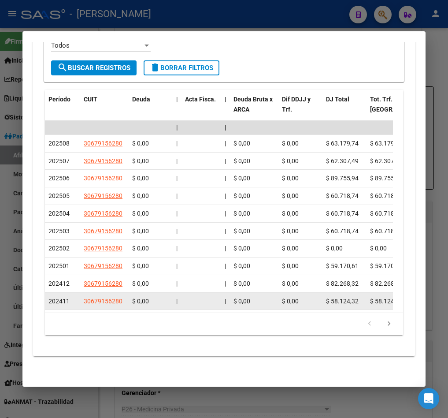
scroll to position [1219, 0]
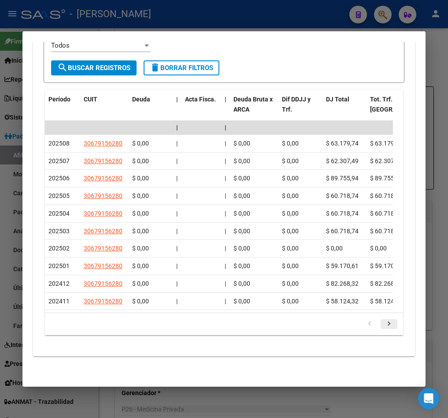
click at [383, 323] on icon "go to next page" at bounding box center [388, 324] width 11 height 11
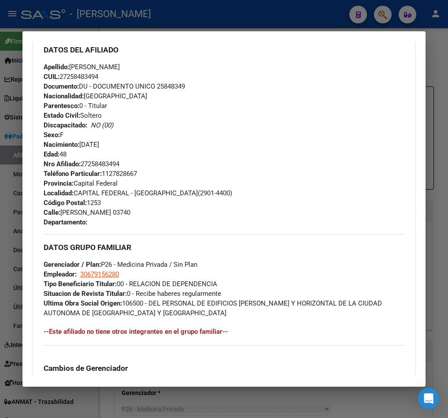
scroll to position [293, 0]
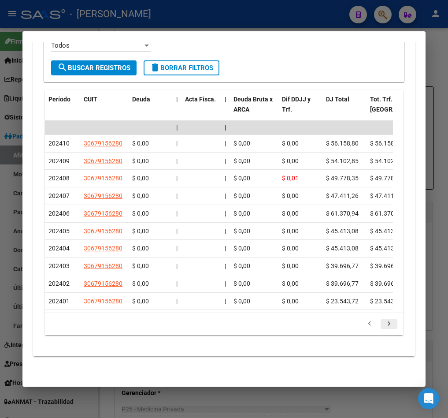
click at [383, 328] on icon "go to next page" at bounding box center [388, 324] width 11 height 11
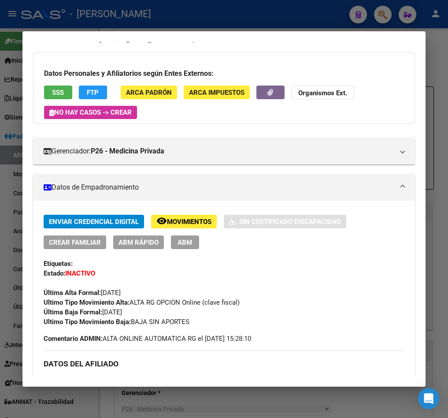
scroll to position [0, 0]
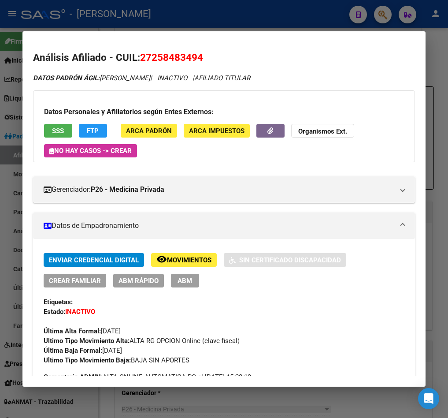
click at [180, 280] on span "ABM" at bounding box center [185, 281] width 15 height 8
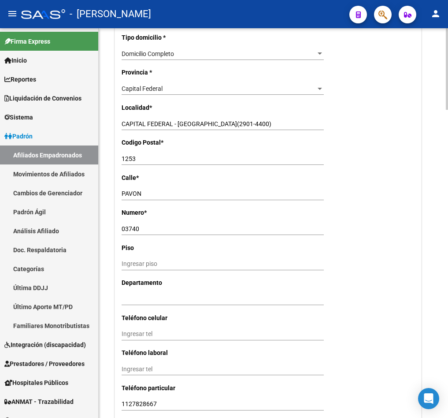
scroll to position [908, 0]
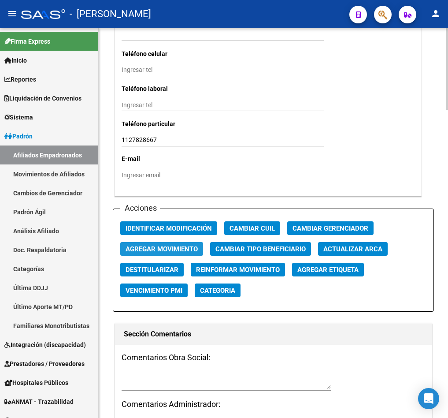
click at [162, 245] on span "Agregar Movimiento" at bounding box center [162, 249] width 72 height 8
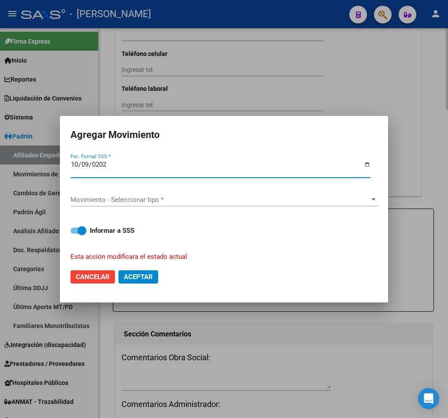
type input "[DATE]"
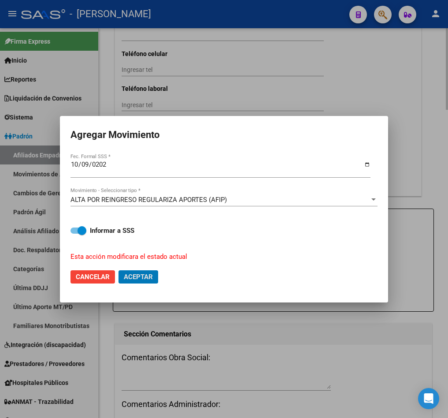
click at [119, 270] on button "Aceptar" at bounding box center [139, 276] width 40 height 13
checkbox input "false"
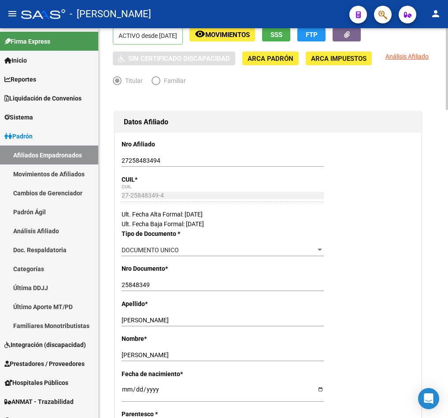
scroll to position [0, 0]
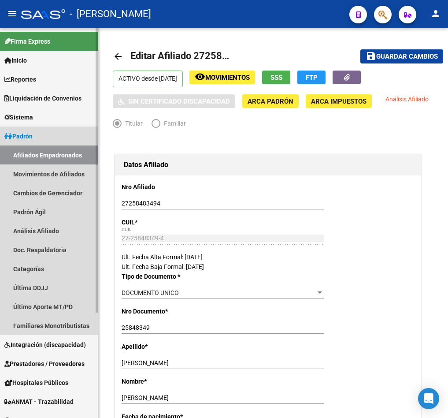
click at [40, 161] on link "Afiliados Empadronados" at bounding box center [49, 154] width 98 height 19
